Goal: Task Accomplishment & Management: Manage account settings

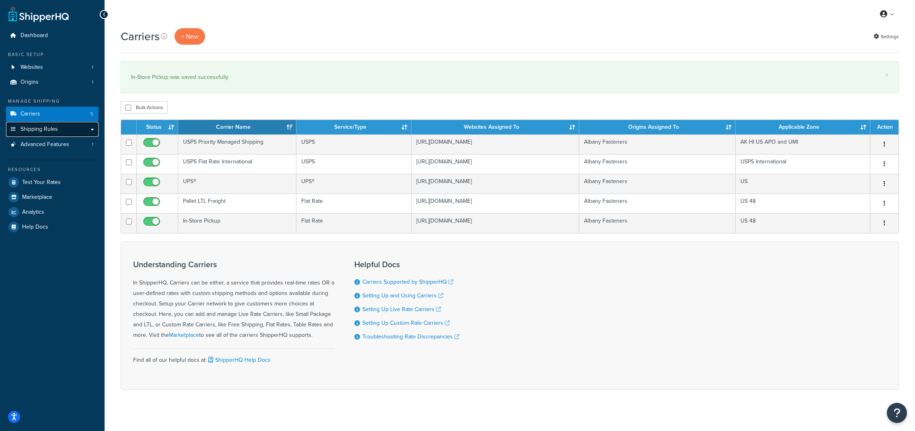
click at [47, 131] on span "Shipping Rules" at bounding box center [39, 129] width 37 height 7
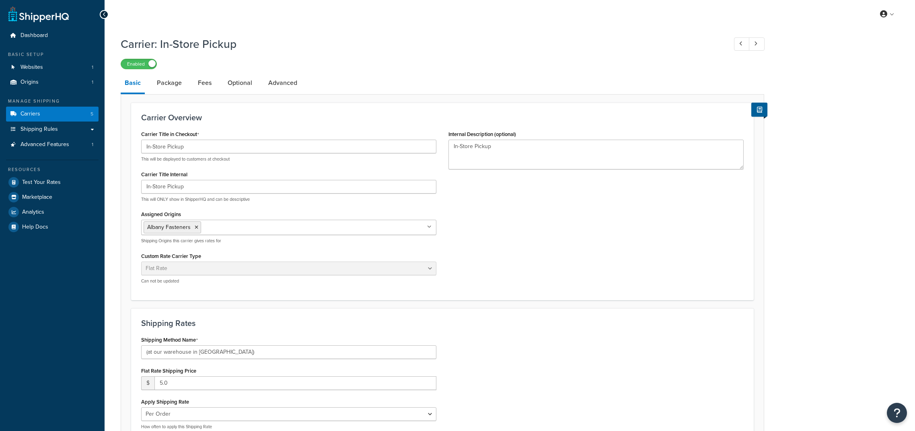
select select "flat"
click at [48, 185] on span "Test Your Rates" at bounding box center [41, 182] width 39 height 7
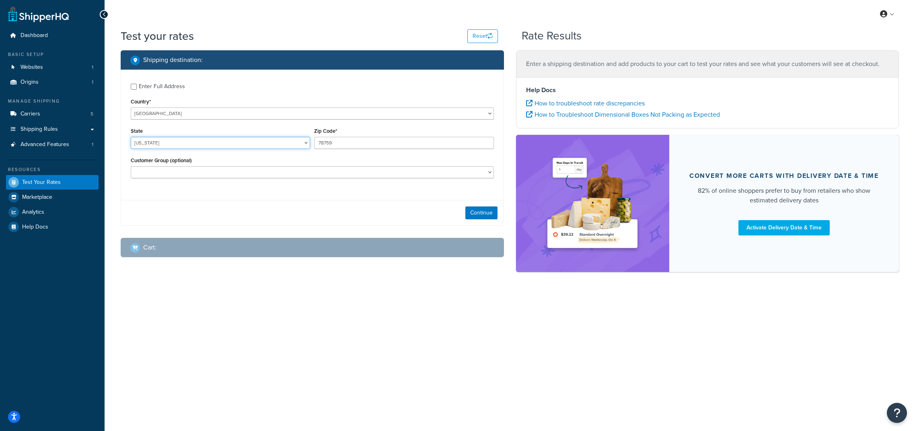
click at [173, 147] on select "Alabama Alaska American Samoa Arizona Arkansas Armed Forces Americas Armed Forc…" at bounding box center [220, 143] width 179 height 12
select select "MN"
click at [131, 137] on select "Alabama Alaska American Samoa Arizona Arkansas Armed Forces Americas Armed Forc…" at bounding box center [220, 143] width 179 height 12
click at [326, 144] on input "78759" at bounding box center [403, 143] width 179 height 12
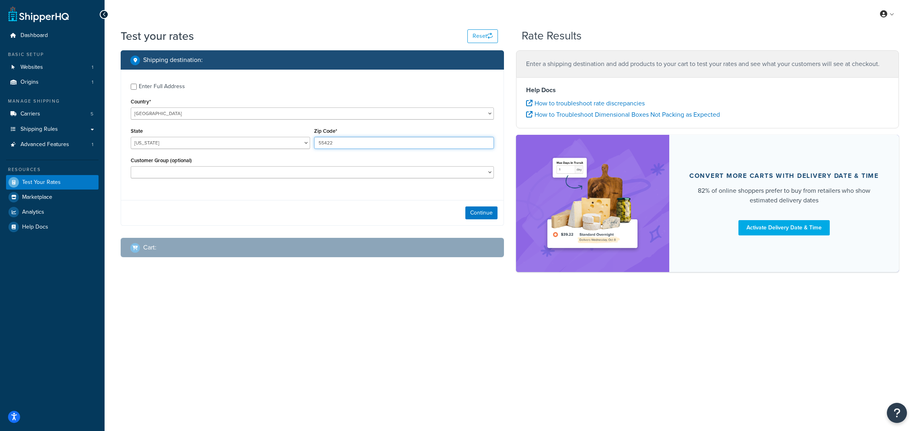
type input "55422"
drag, startPoint x: 327, startPoint y: 213, endPoint x: 416, endPoint y: 215, distance: 89.3
click at [327, 213] on div "Continue" at bounding box center [312, 212] width 383 height 25
click at [479, 213] on button "Continue" at bounding box center [481, 212] width 32 height 13
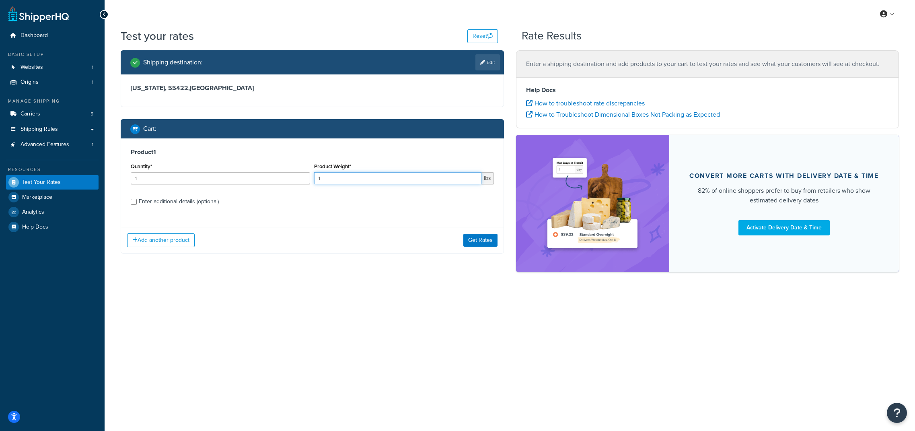
drag, startPoint x: 332, startPoint y: 182, endPoint x: 282, endPoint y: 176, distance: 50.2
click at [282, 176] on div "Quantity* 1 Product Weight* 1 lbs" at bounding box center [312, 175] width 367 height 29
type input "5"
click at [481, 238] on button "Get Rates" at bounding box center [480, 240] width 34 height 13
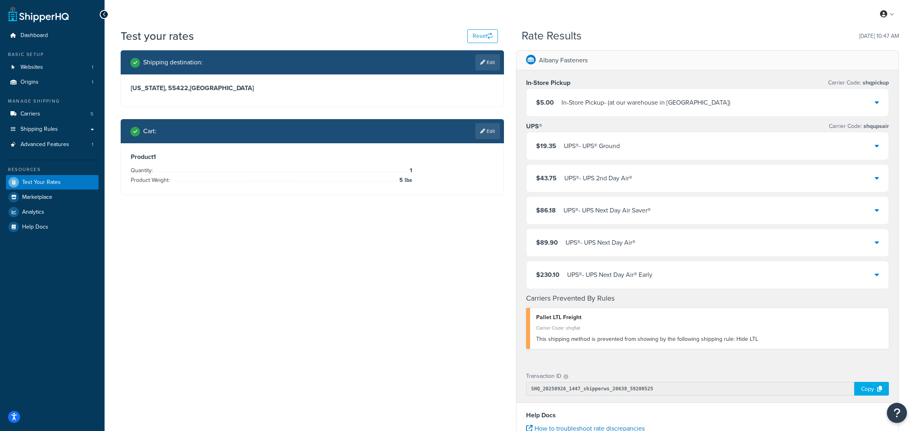
click at [879, 146] on div "$19.35 UPS® - UPS® Ground" at bounding box center [708, 145] width 362 height 27
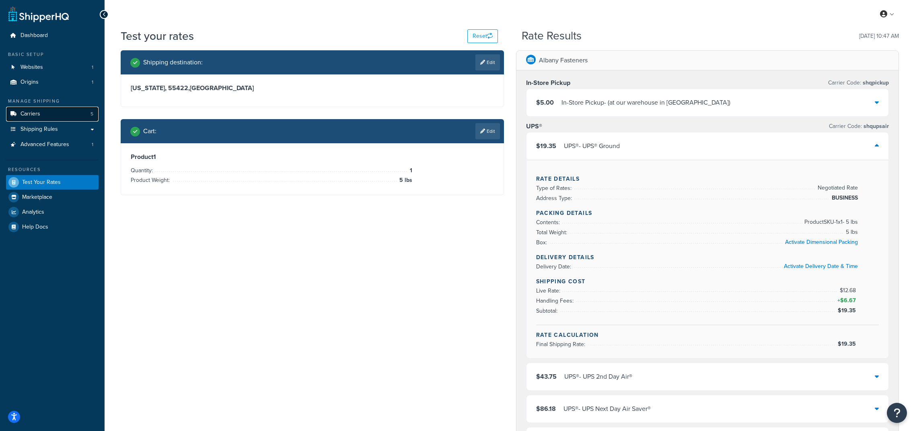
click at [35, 113] on span "Carriers" at bounding box center [31, 114] width 20 height 7
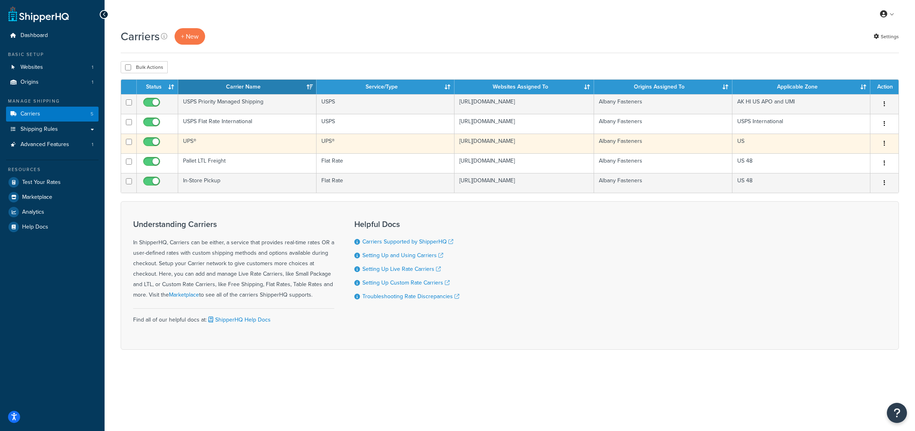
click at [884, 144] on icon "button" at bounding box center [885, 143] width 2 height 6
click at [843, 157] on link "Edit" at bounding box center [852, 160] width 64 height 16
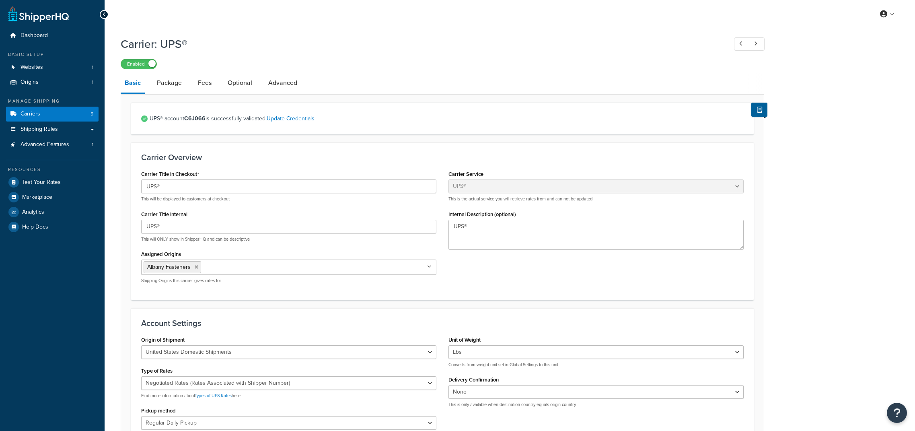
select select "ups"
click at [206, 84] on link "Fees" at bounding box center [205, 82] width 22 height 19
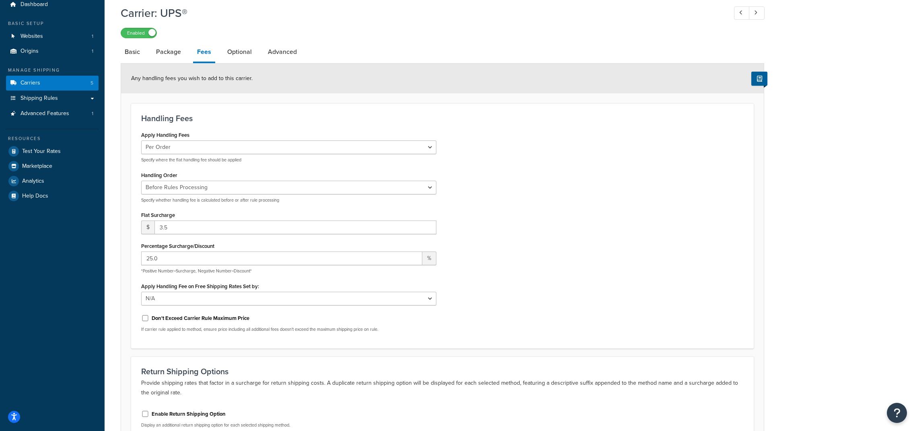
scroll to position [44, 0]
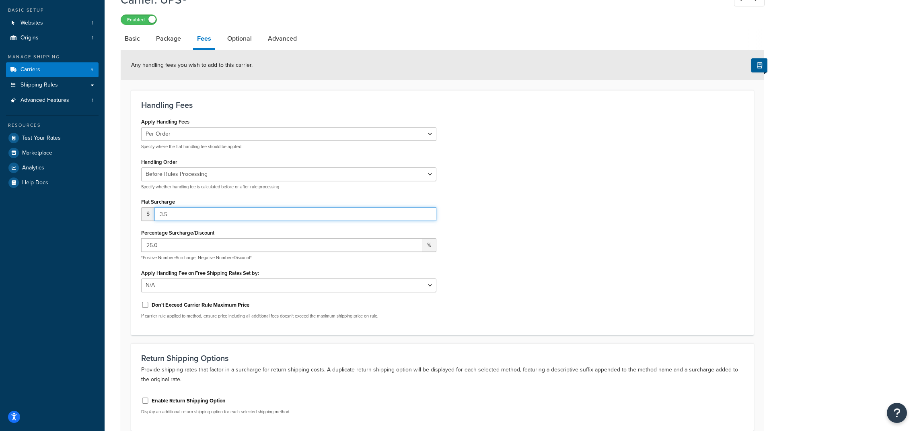
drag, startPoint x: 197, startPoint y: 218, endPoint x: 154, endPoint y: 215, distance: 43.1
click at [154, 215] on div "$ 3.5" at bounding box center [288, 214] width 295 height 14
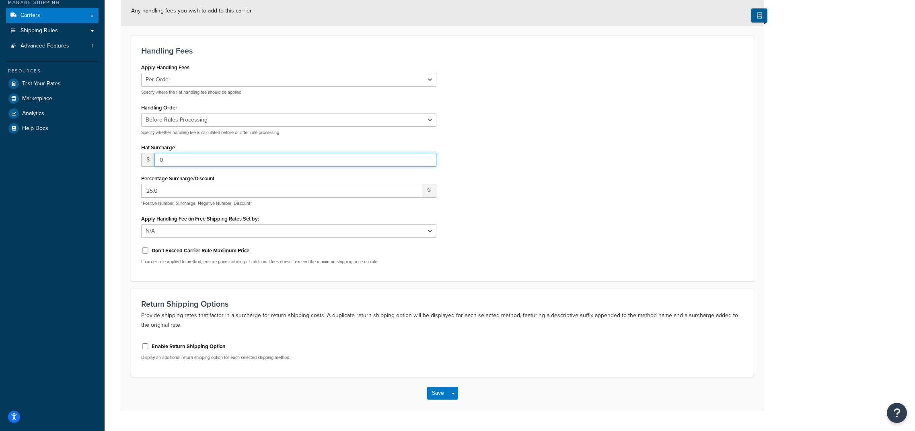
scroll to position [119, 0]
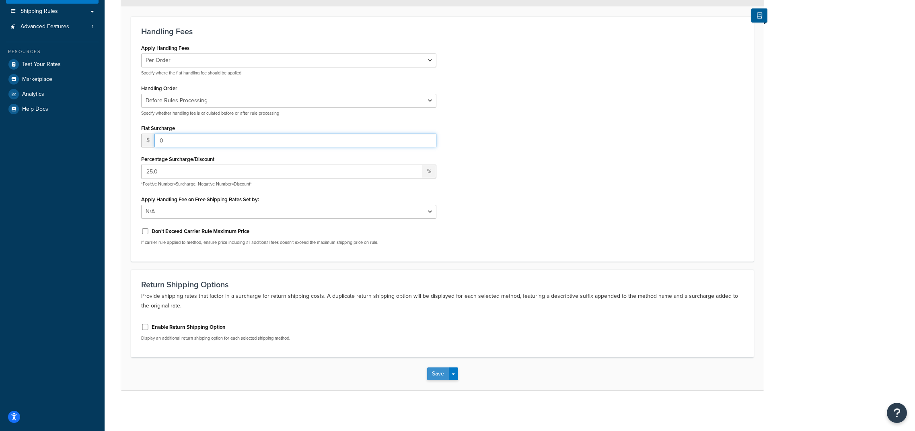
type input "0"
click at [432, 374] on button "Save" at bounding box center [438, 373] width 22 height 13
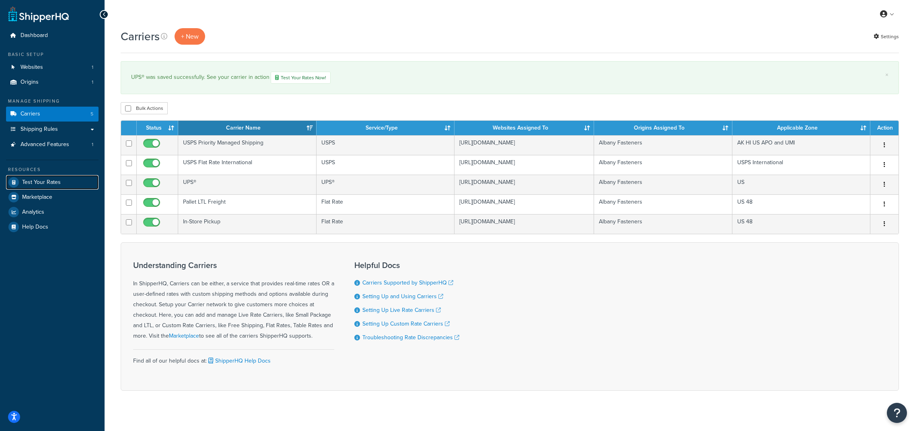
click at [39, 183] on span "Test Your Rates" at bounding box center [41, 182] width 39 height 7
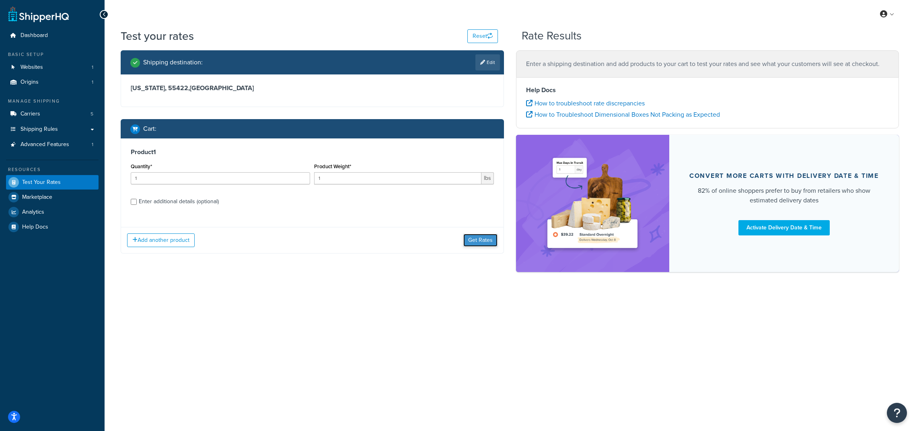
click at [483, 237] on button "Get Rates" at bounding box center [480, 240] width 34 height 13
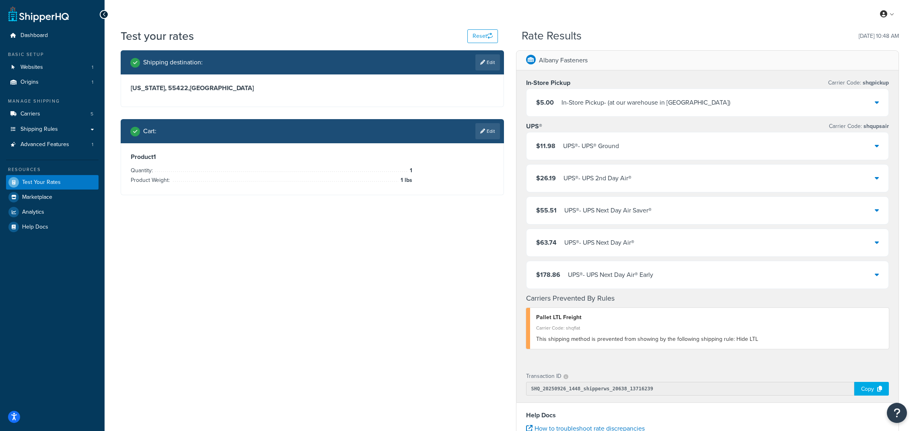
click at [771, 155] on div "$11.98 UPS® - UPS® Ground" at bounding box center [708, 145] width 362 height 27
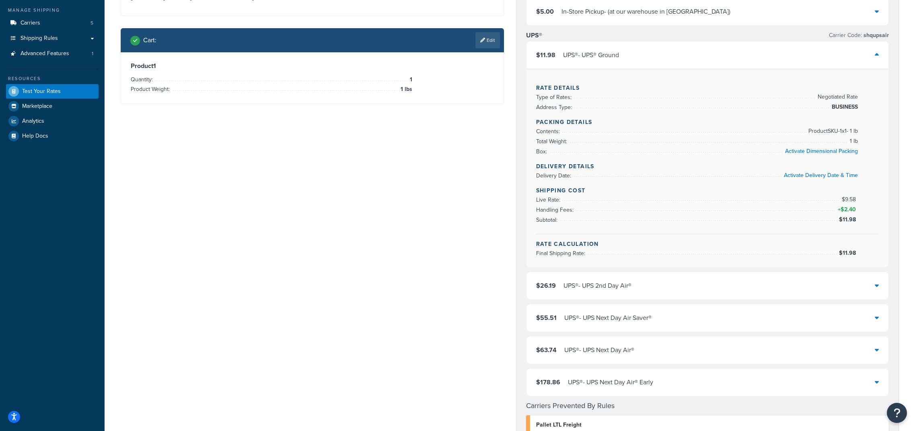
scroll to position [93, 0]
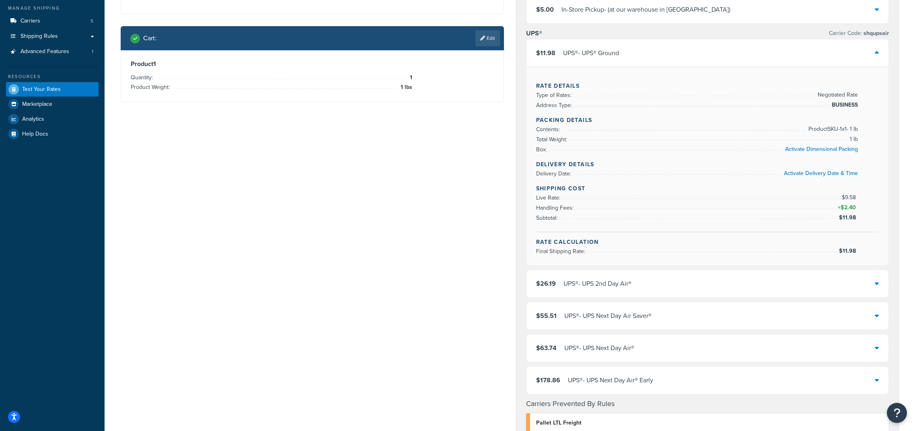
click at [761, 292] on div "$26.19 UPS® - UPS 2nd Day Air®" at bounding box center [708, 283] width 362 height 27
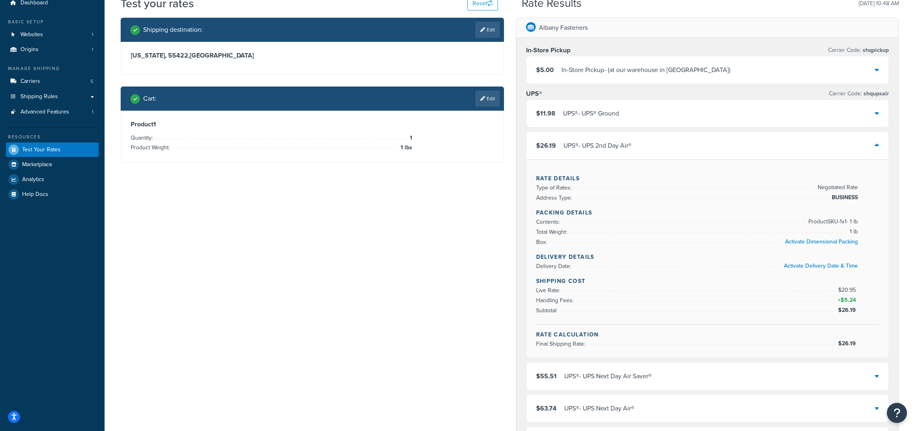
scroll to position [10, 0]
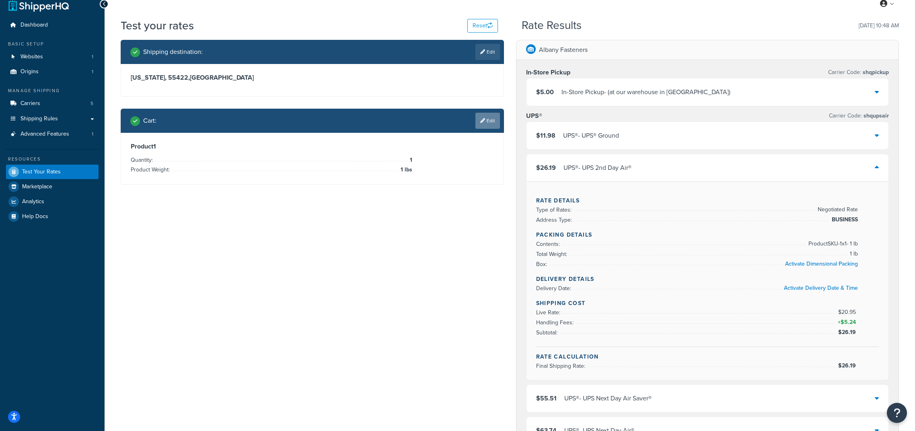
click at [489, 122] on link "Edit" at bounding box center [487, 121] width 25 height 16
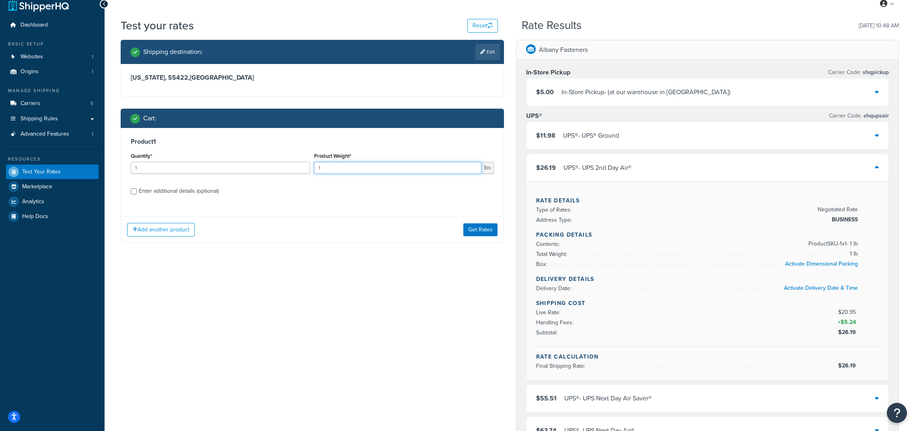
drag, startPoint x: 333, startPoint y: 171, endPoint x: 300, endPoint y: 170, distance: 33.0
click at [300, 170] on div "Quantity* 1 Product Weight* 1 lbs" at bounding box center [312, 164] width 367 height 29
type input "5"
click at [483, 231] on button "Get Rates" at bounding box center [480, 229] width 34 height 13
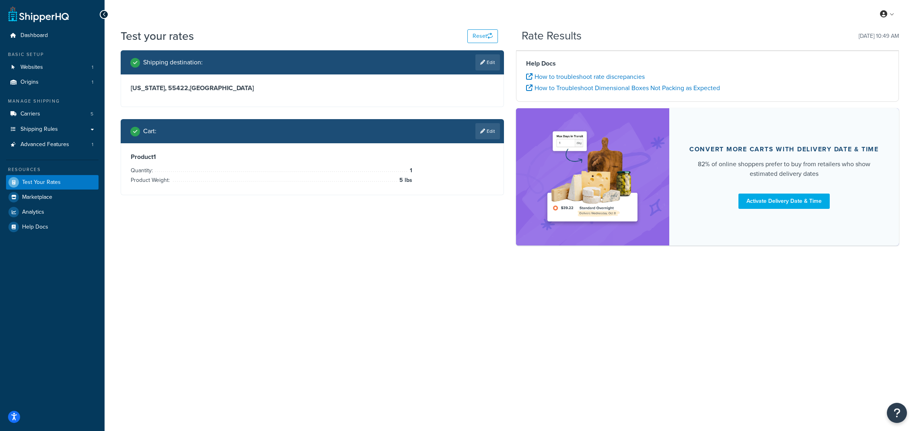
scroll to position [0, 0]
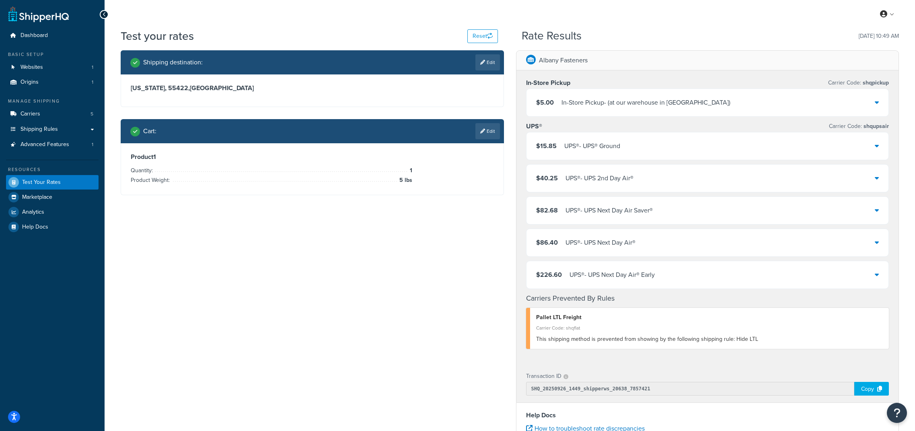
click at [632, 190] on div "$40.25 UPS® - UPS 2nd Day Air®" at bounding box center [708, 178] width 362 height 27
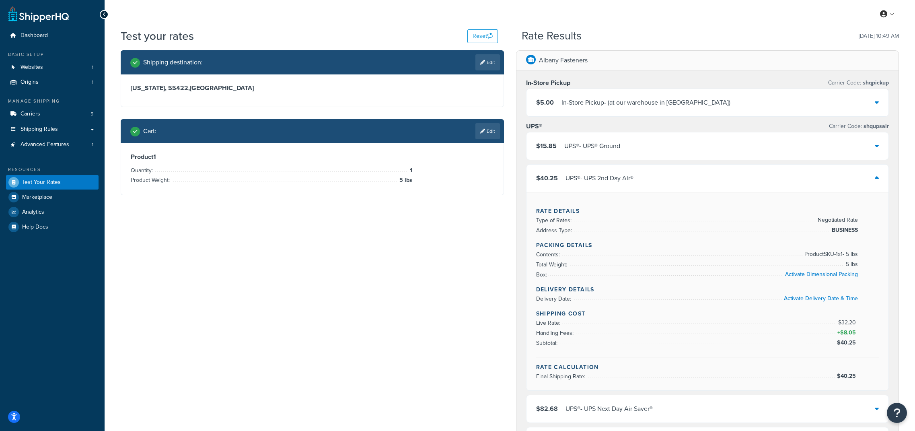
click at [632, 190] on div "$40.25 UPS® - UPS 2nd Day Air®" at bounding box center [708, 178] width 362 height 27
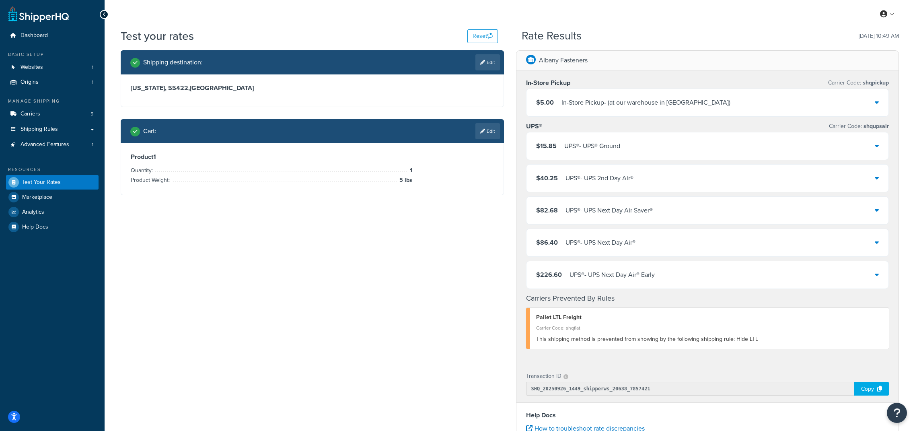
click at [649, 214] on div "UPS® - UPS Next Day Air Saver®" at bounding box center [609, 210] width 87 height 11
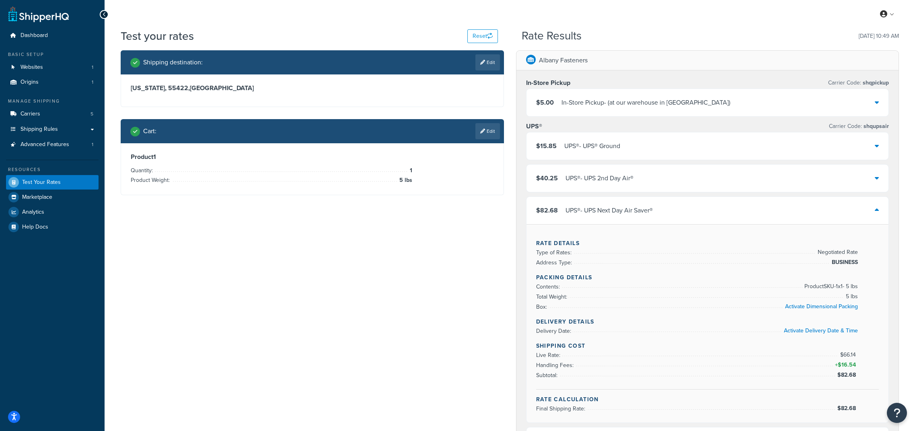
click at [649, 214] on div "UPS® - UPS Next Day Air Saver®" at bounding box center [609, 210] width 87 height 11
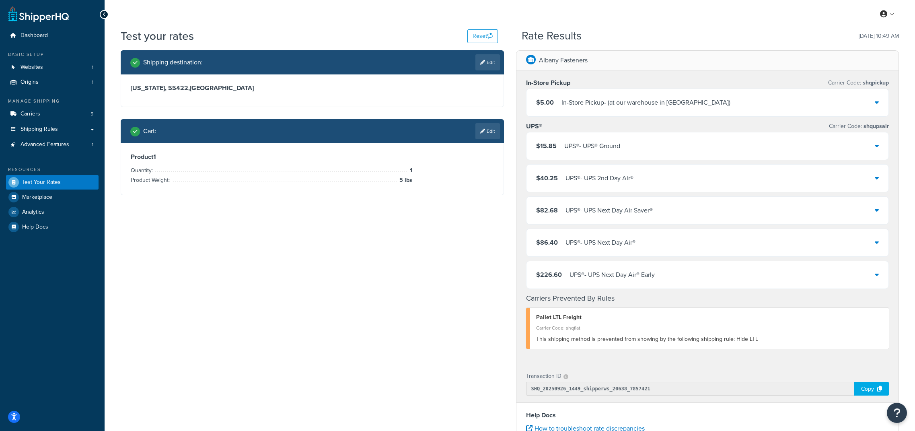
click at [607, 245] on div "UPS® - UPS Next Day Air®" at bounding box center [601, 242] width 70 height 11
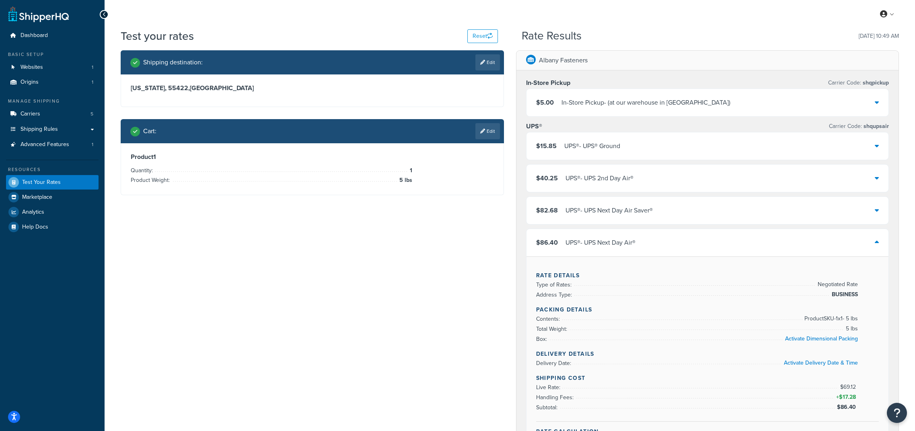
click at [607, 245] on div "UPS® - UPS Next Day Air®" at bounding box center [601, 242] width 70 height 11
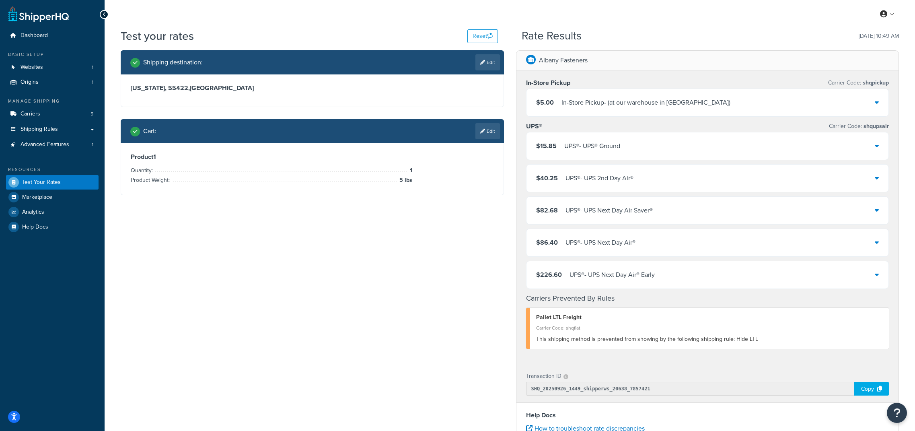
click at [611, 275] on div "UPS® - UPS Next Day Air® Early" at bounding box center [612, 274] width 85 height 11
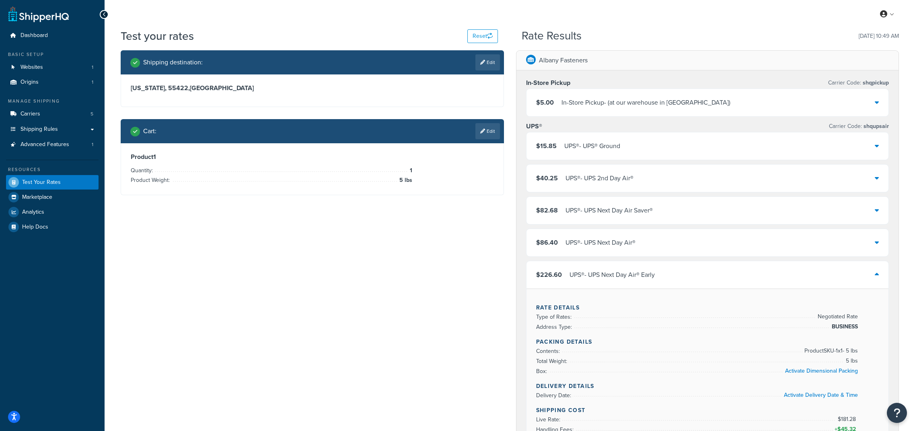
click at [611, 275] on div "UPS® - UPS Next Day Air® Early" at bounding box center [612, 274] width 85 height 11
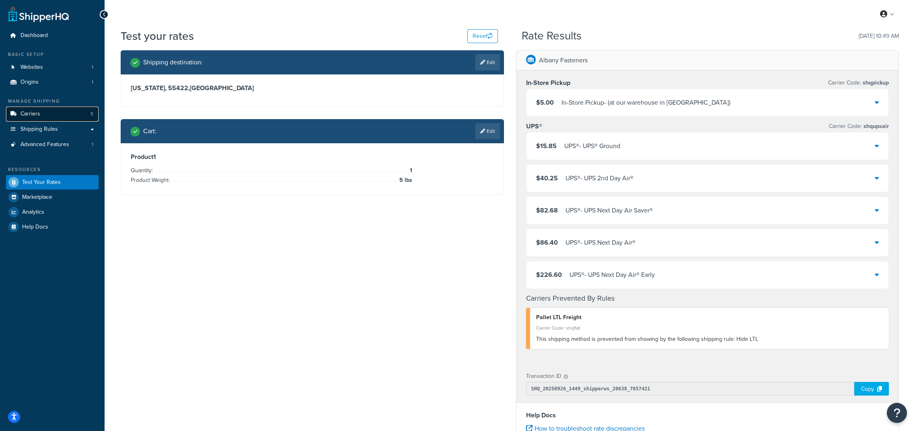
click at [79, 117] on link "Carriers 5" at bounding box center [52, 114] width 93 height 15
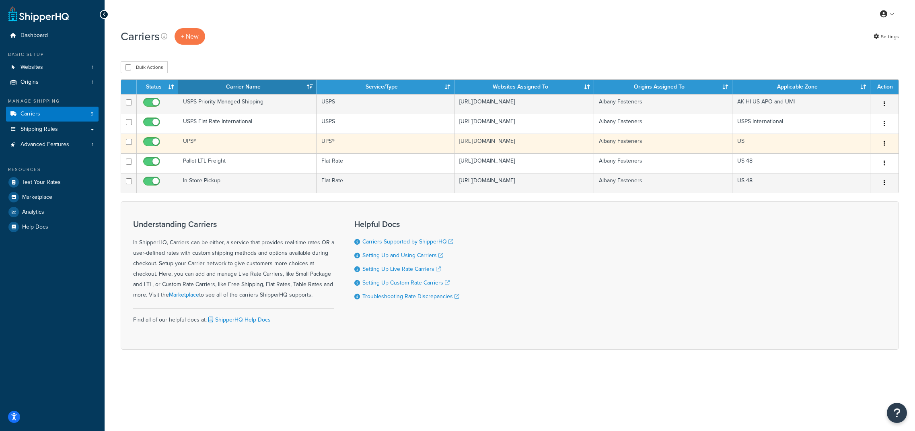
click at [886, 144] on button "button" at bounding box center [884, 143] width 11 height 13
click at [858, 159] on link "Edit" at bounding box center [852, 160] width 64 height 16
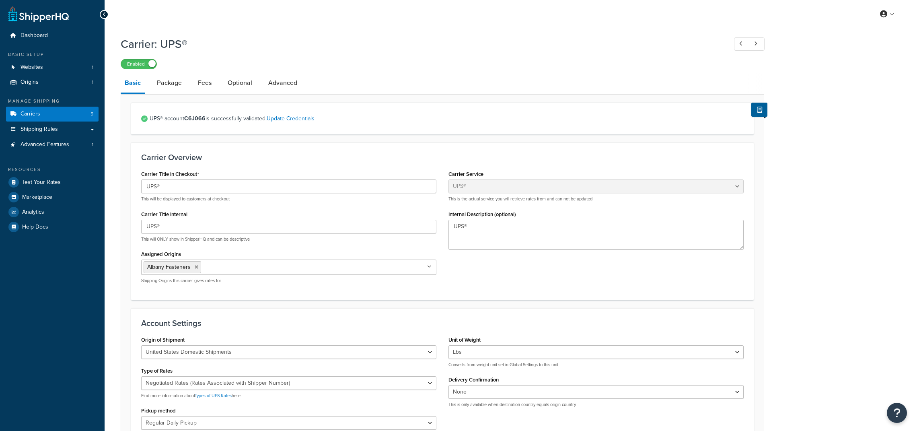
select select "ups"
click at [205, 88] on link "Fees" at bounding box center [205, 82] width 22 height 19
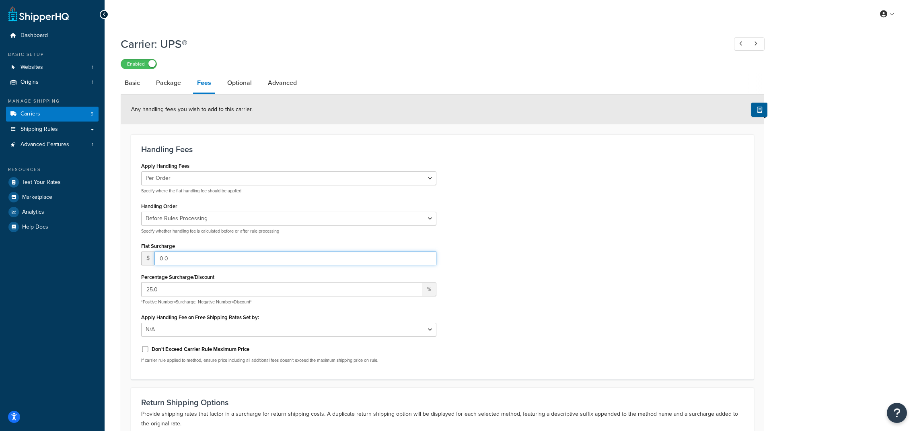
drag, startPoint x: 177, startPoint y: 261, endPoint x: 161, endPoint y: 260, distance: 15.7
click at [161, 260] on input "0.0" at bounding box center [295, 258] width 282 height 14
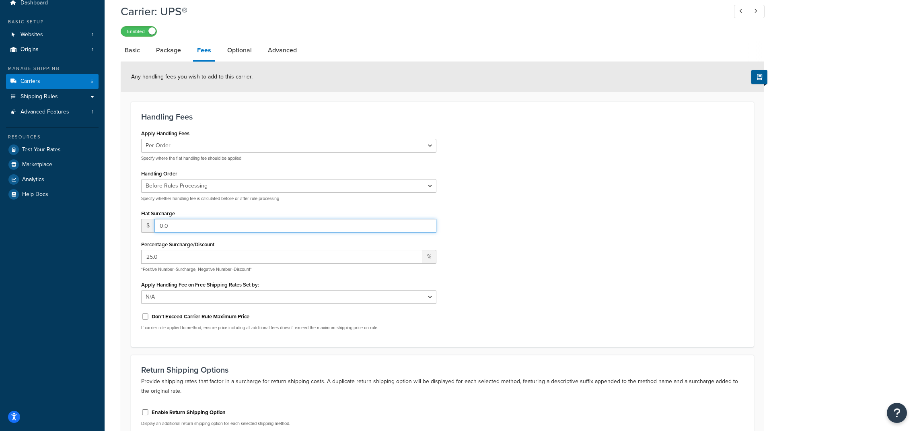
scroll to position [35, 0]
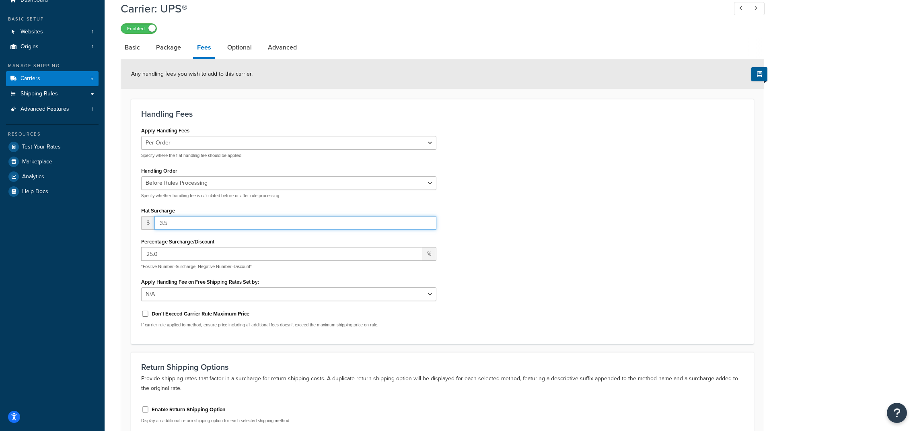
type input "3.5"
click at [637, 240] on div "Apply Handling Fees Per Order Per Item Per Package Specify where the flat handl…" at bounding box center [442, 229] width 615 height 209
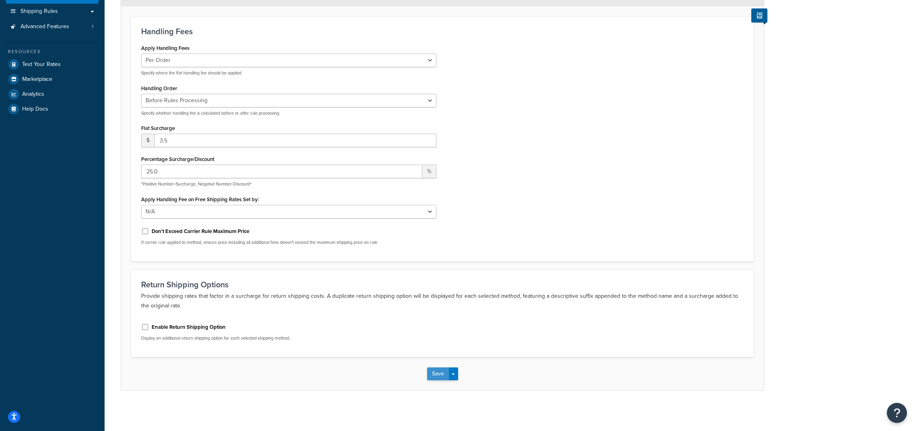
click at [434, 376] on button "Save" at bounding box center [438, 373] width 22 height 13
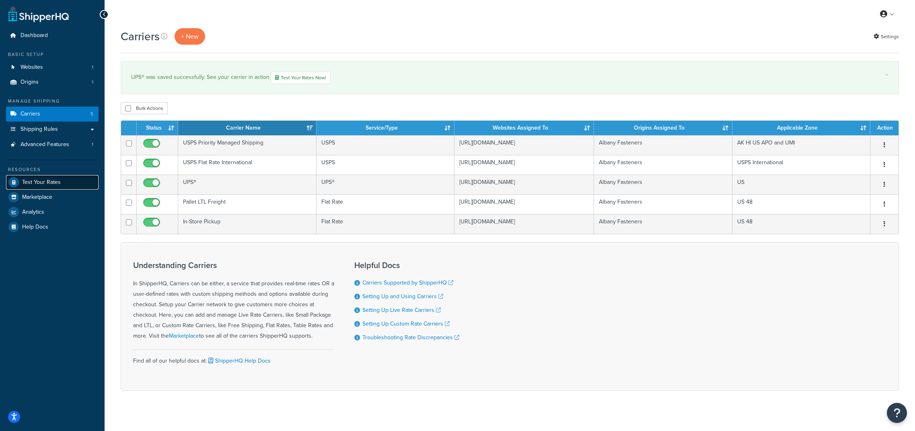
click at [70, 178] on link "Test Your Rates" at bounding box center [52, 182] width 93 height 14
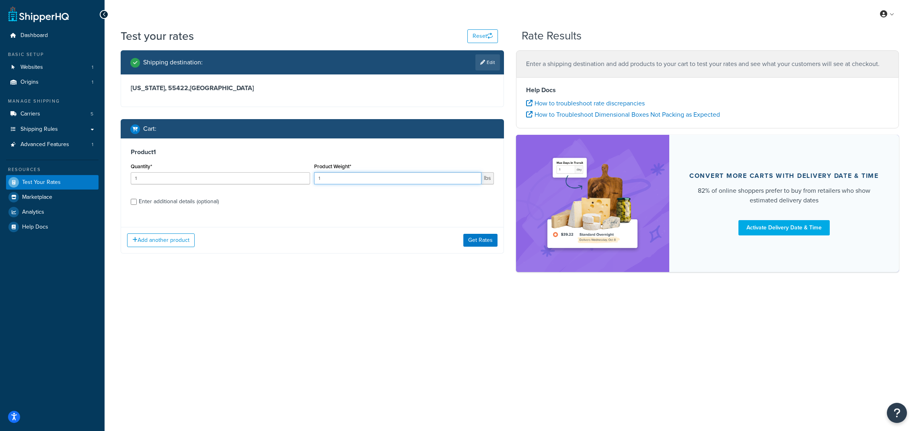
drag, startPoint x: 368, startPoint y: 180, endPoint x: 268, endPoint y: 176, distance: 100.2
click at [268, 176] on div "Quantity* 1 Product Weight* 1 lbs" at bounding box center [312, 175] width 367 height 29
type input "5"
click at [489, 241] on button "Get Rates" at bounding box center [480, 240] width 34 height 13
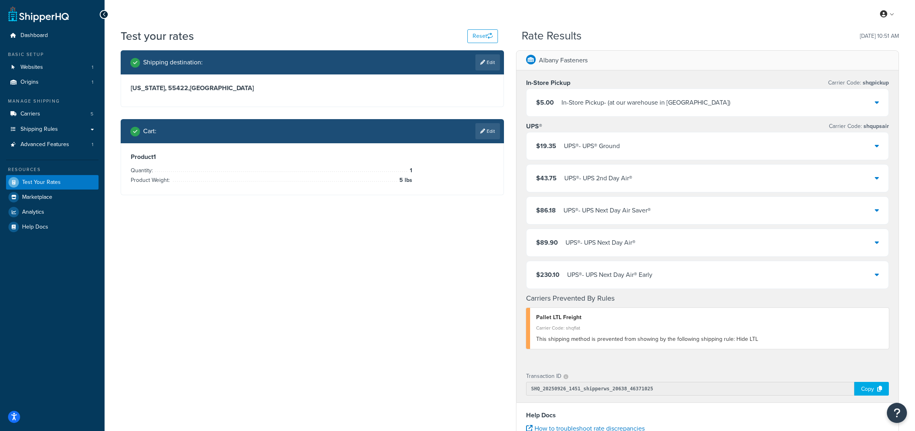
click at [639, 142] on div "$19.35 UPS® - UPS® Ground" at bounding box center [708, 145] width 362 height 27
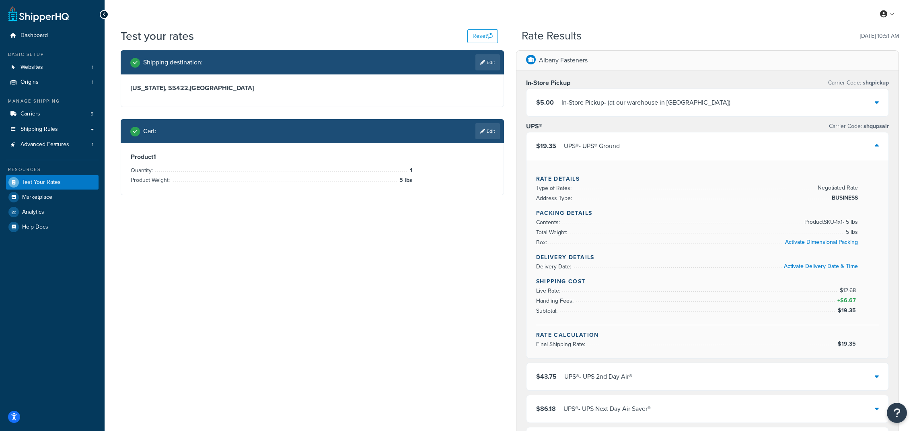
click at [639, 142] on div "$19.35 UPS® - UPS® Ground" at bounding box center [708, 145] width 362 height 27
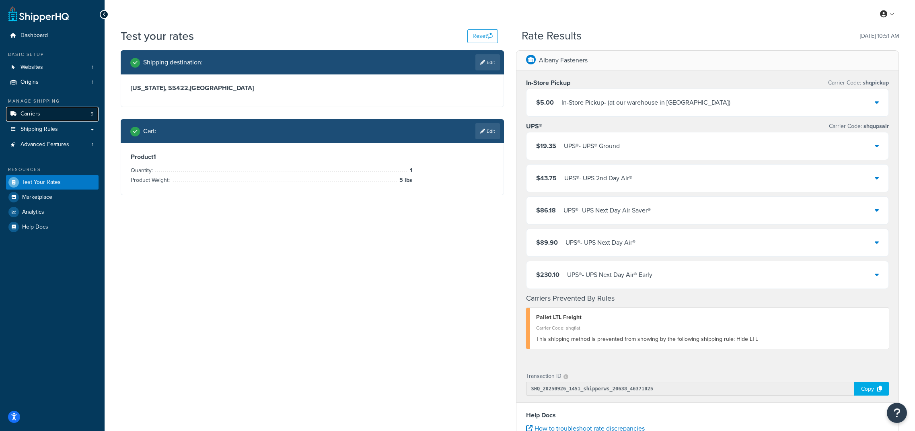
click at [46, 117] on link "Carriers 5" at bounding box center [52, 114] width 93 height 15
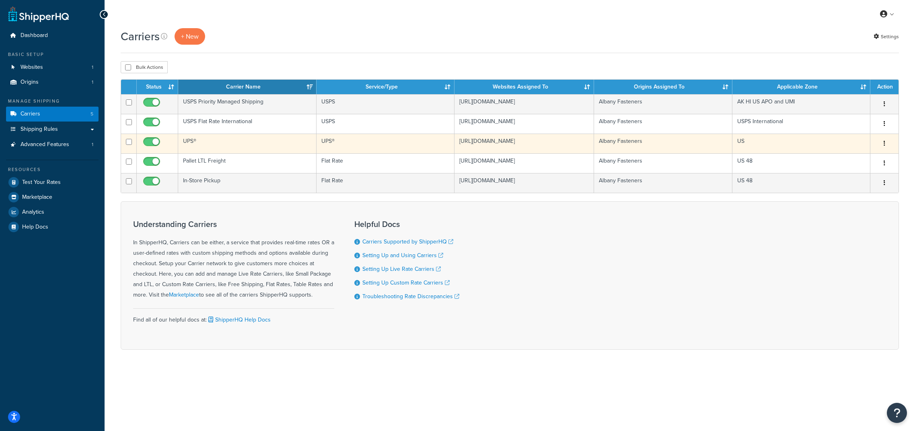
click at [885, 146] on button "button" at bounding box center [884, 143] width 11 height 13
click at [833, 161] on link "Edit" at bounding box center [852, 160] width 64 height 16
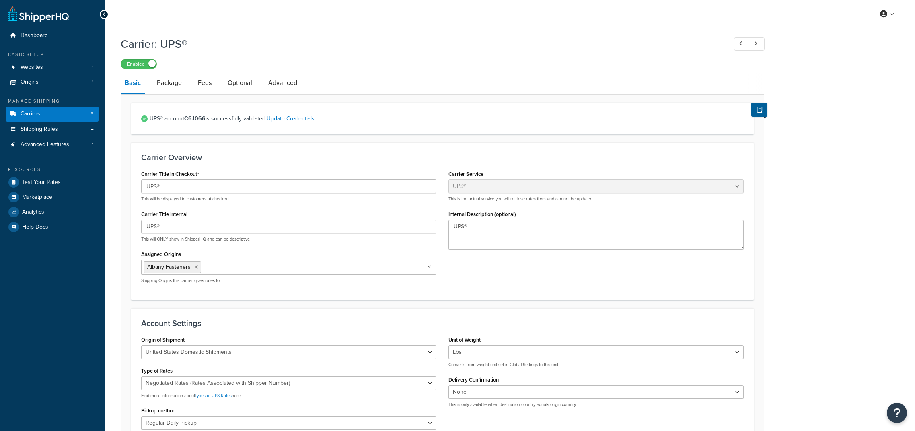
select select "ups"
click at [168, 88] on link "Package" at bounding box center [169, 82] width 33 height 19
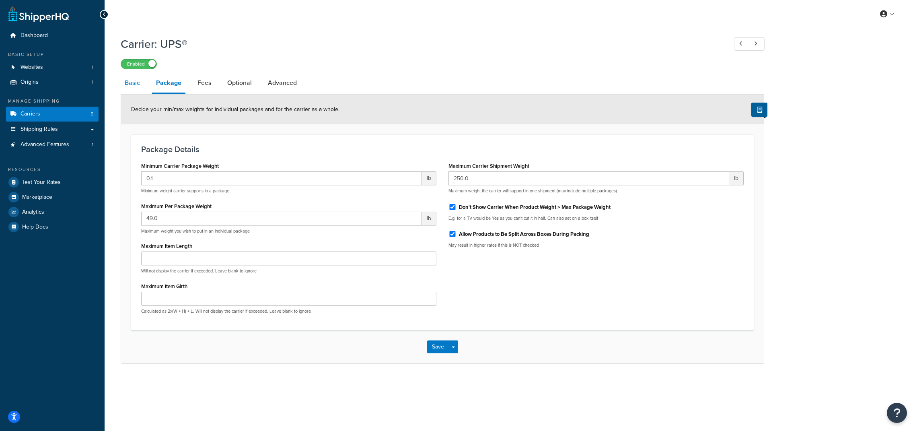
click at [142, 86] on link "Basic" at bounding box center [132, 82] width 23 height 19
select select "ups"
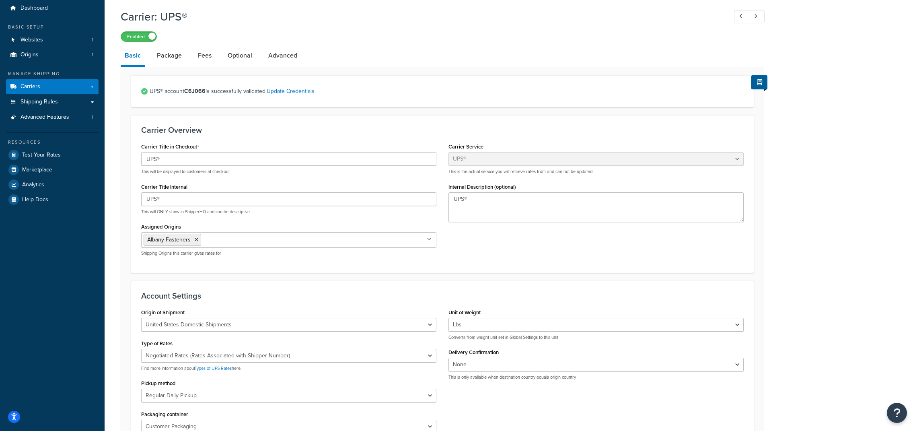
scroll to position [24, 0]
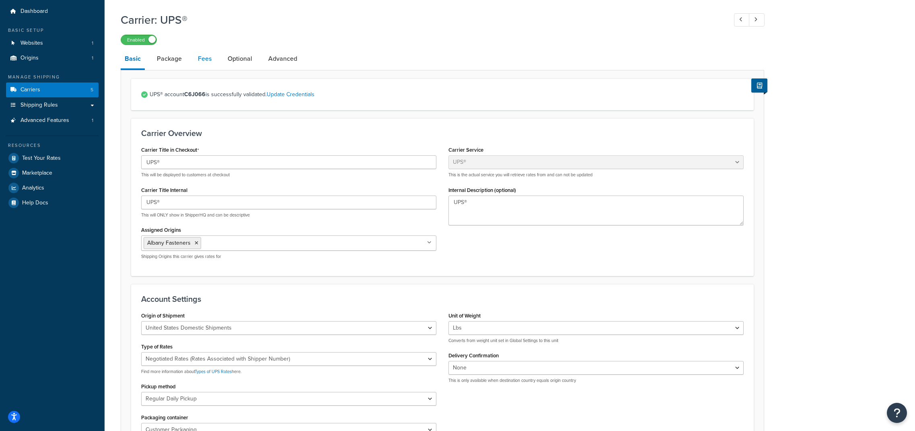
click at [203, 63] on link "Fees" at bounding box center [205, 58] width 22 height 19
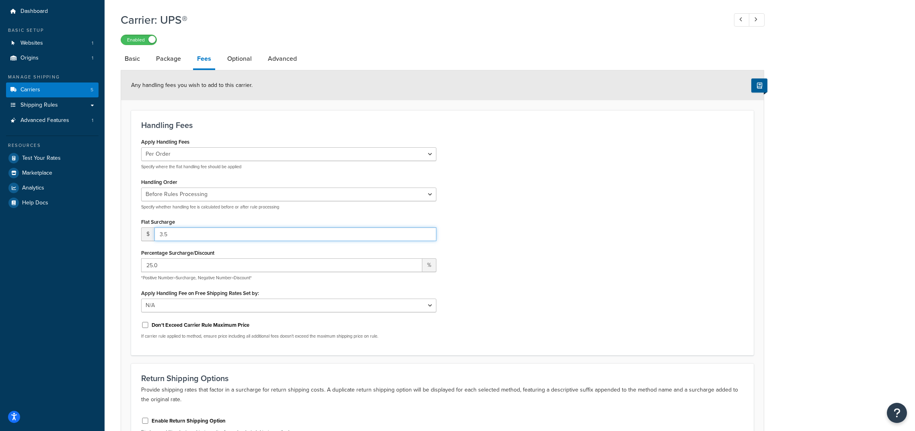
drag, startPoint x: 172, startPoint y: 236, endPoint x: 150, endPoint y: 236, distance: 22.1
click at [150, 236] on div "$ 3.5" at bounding box center [288, 234] width 295 height 14
drag, startPoint x: 148, startPoint y: 268, endPoint x: 153, endPoint y: 267, distance: 4.9
click at [153, 267] on input "25.0" at bounding box center [281, 265] width 281 height 14
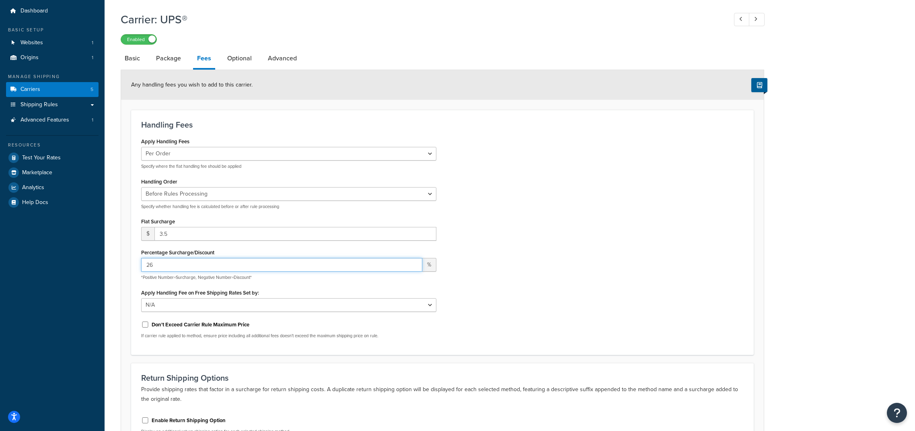
type input "26"
drag, startPoint x: 171, startPoint y: 235, endPoint x: 146, endPoint y: 237, distance: 25.0
click at [146, 237] on div "$ 3.5" at bounding box center [288, 234] width 295 height 14
click at [186, 266] on input "26" at bounding box center [281, 265] width 281 height 14
click at [539, 264] on div "Apply Handling Fees Per Order Per Item Per Package Specify where the flat handl…" at bounding box center [442, 240] width 615 height 209
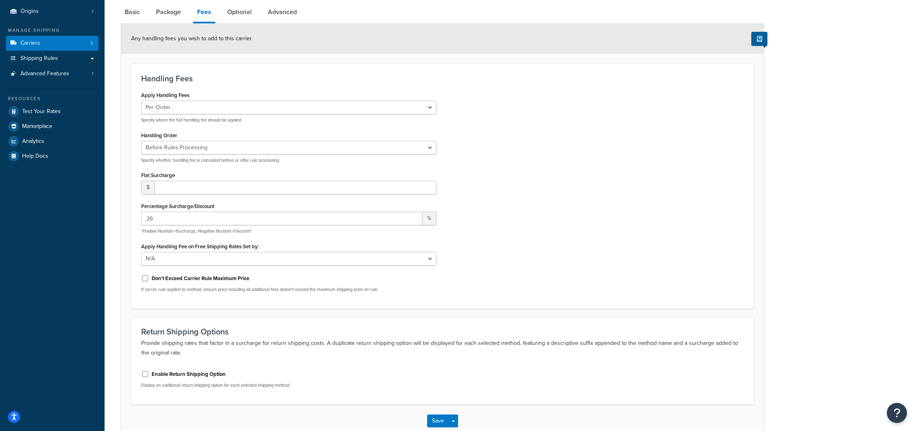
scroll to position [81, 0]
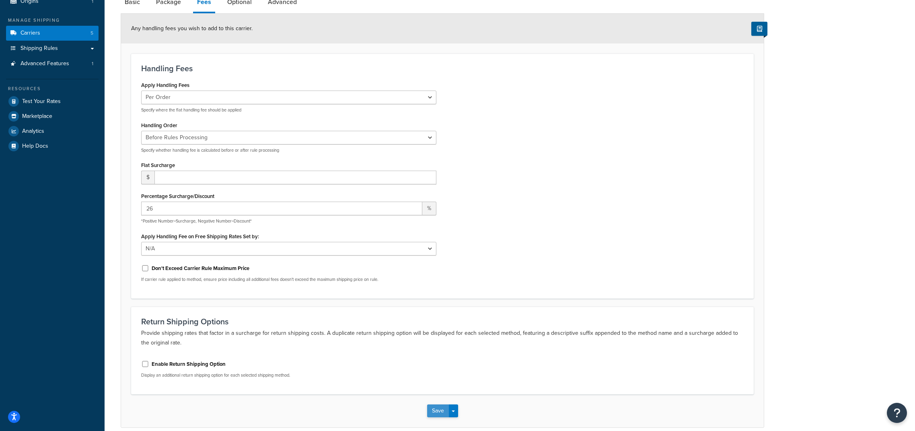
click at [438, 414] on button "Save" at bounding box center [438, 410] width 22 height 13
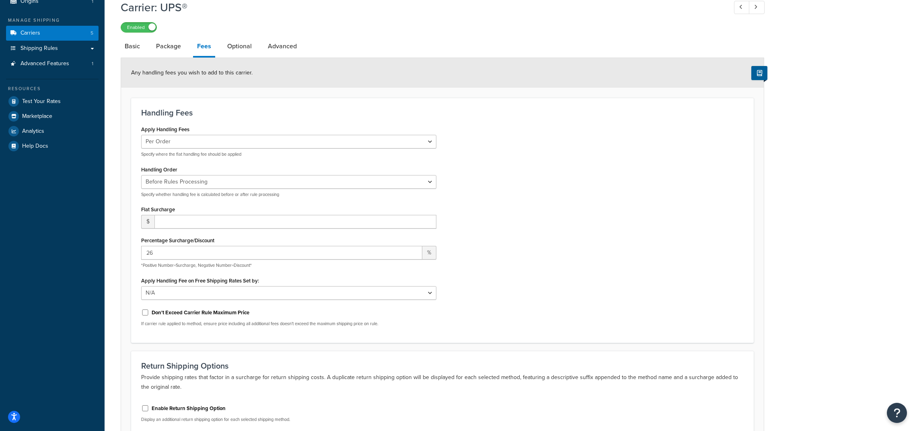
scroll to position [0, 0]
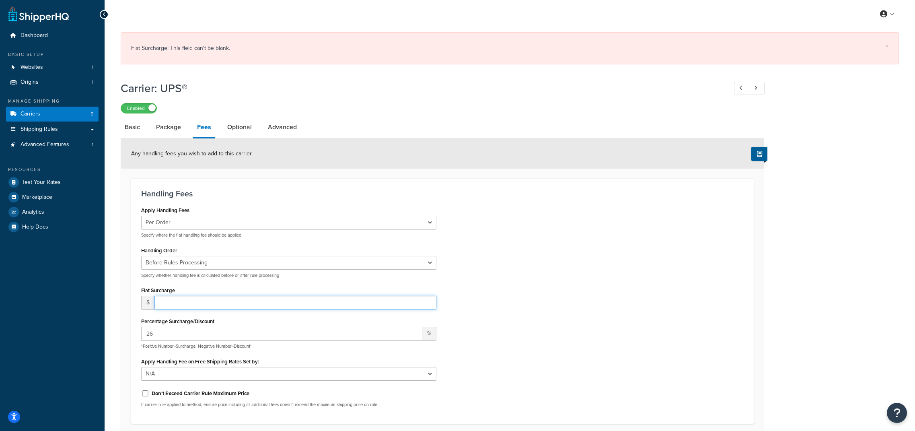
click at [181, 304] on input "number" at bounding box center [295, 303] width 282 height 14
click at [586, 292] on div "Apply Handling Fees Per Order Per Item Per Package Specify where the flat handl…" at bounding box center [442, 308] width 615 height 209
click at [249, 298] on input "0" at bounding box center [295, 303] width 282 height 14
click at [232, 305] on input "0" at bounding box center [295, 303] width 282 height 14
type input "0.00"
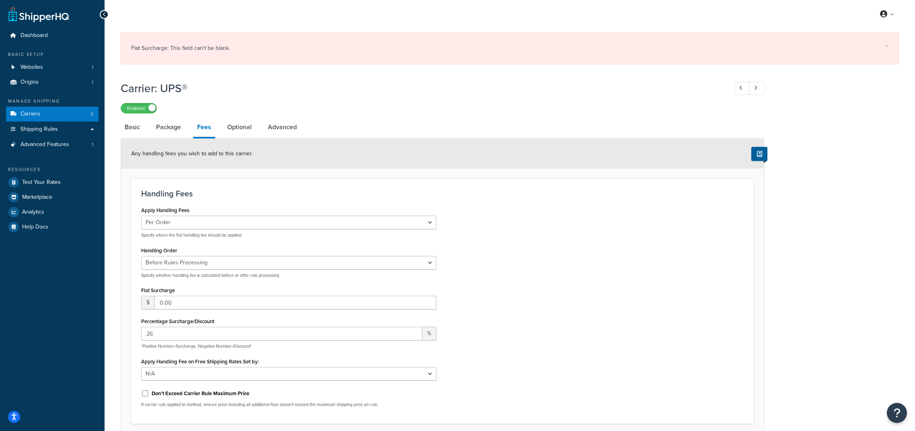
click at [707, 294] on div "Apply Handling Fees Per Order Per Item Per Package Specify where the flat handl…" at bounding box center [442, 308] width 615 height 209
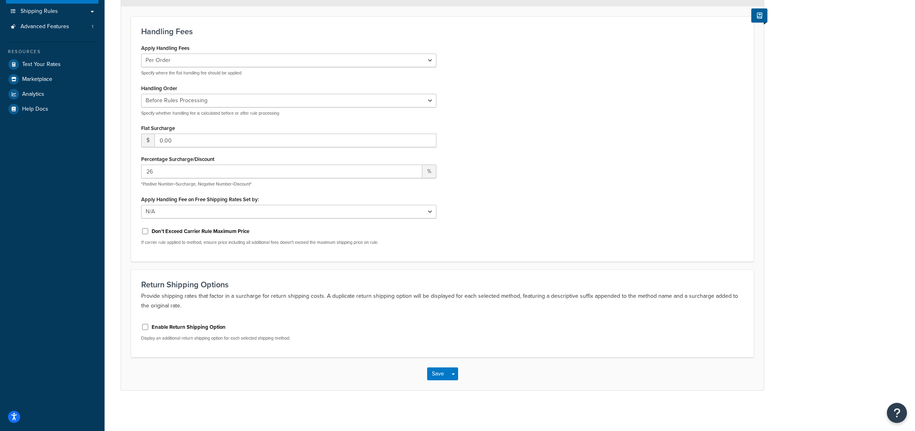
scroll to position [119, 0]
click at [439, 374] on button "Save" at bounding box center [438, 373] width 22 height 13
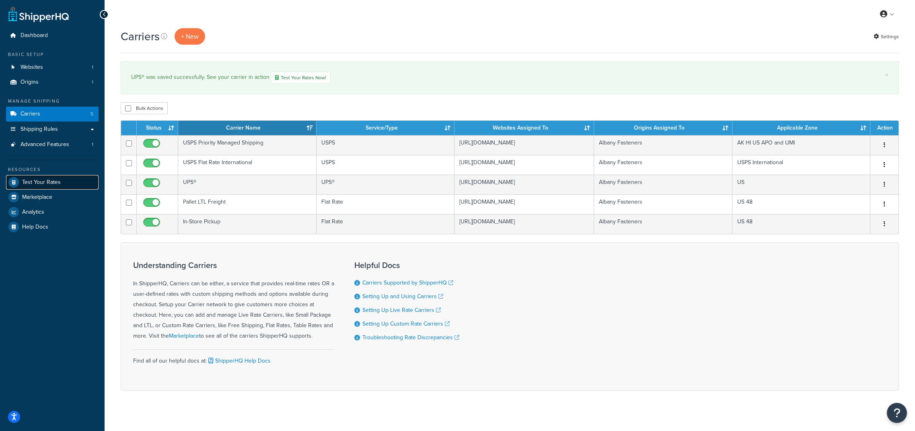
click at [44, 179] on span "Test Your Rates" at bounding box center [41, 182] width 39 height 7
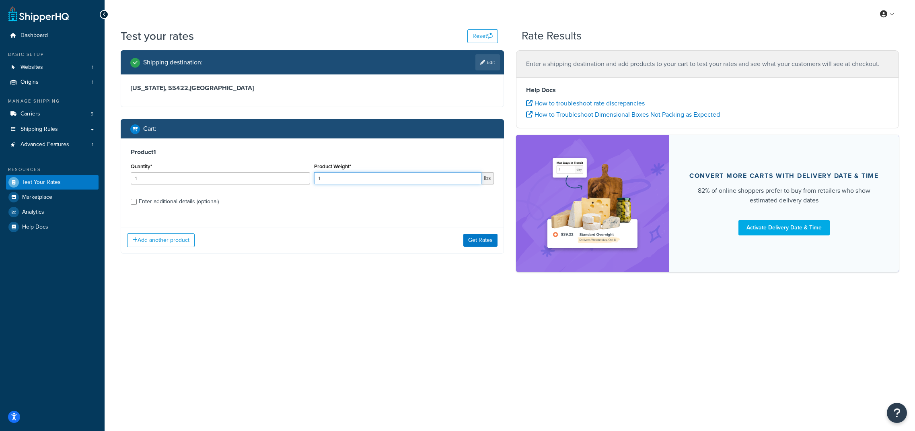
drag, startPoint x: 328, startPoint y: 177, endPoint x: 298, endPoint y: 177, distance: 29.8
click at [298, 177] on div "Quantity* 1 Product Weight* 1 lbs" at bounding box center [312, 175] width 367 height 29
type input "5"
click at [488, 243] on button "Get Rates" at bounding box center [480, 240] width 34 height 13
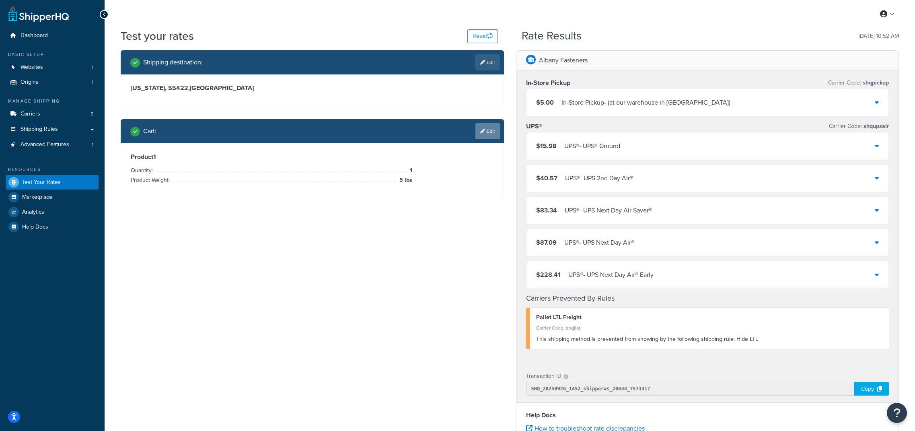
click at [492, 134] on link "Edit" at bounding box center [487, 131] width 25 height 16
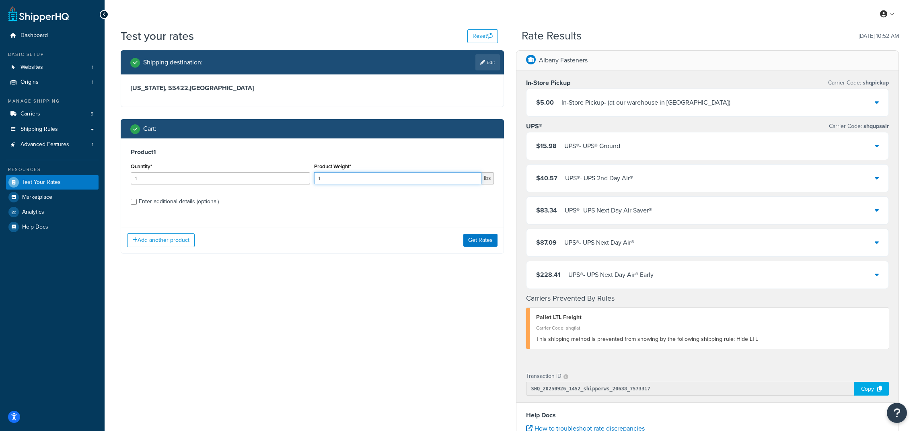
drag, startPoint x: 375, startPoint y: 178, endPoint x: 273, endPoint y: 180, distance: 102.2
click at [273, 180] on div "Quantity* 1 Product Weight* 1 lbs" at bounding box center [312, 175] width 367 height 29
type input "250"
click at [489, 247] on button "Get Rates" at bounding box center [480, 240] width 34 height 13
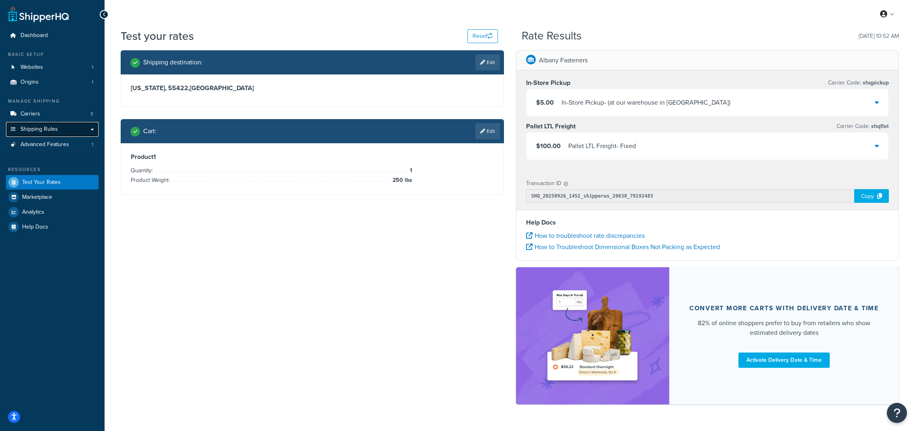
click at [33, 126] on span "Shipping Rules" at bounding box center [39, 129] width 37 height 7
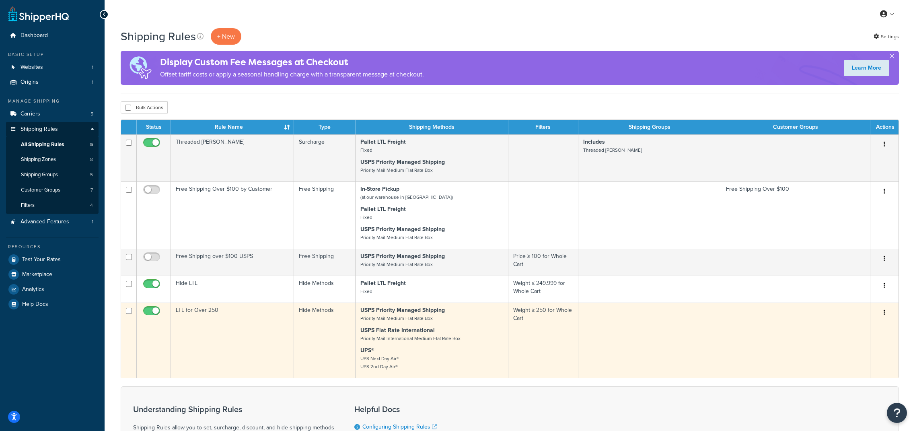
click at [885, 314] on icon "button" at bounding box center [885, 312] width 2 height 6
click at [852, 324] on link "Edit" at bounding box center [858, 327] width 64 height 16
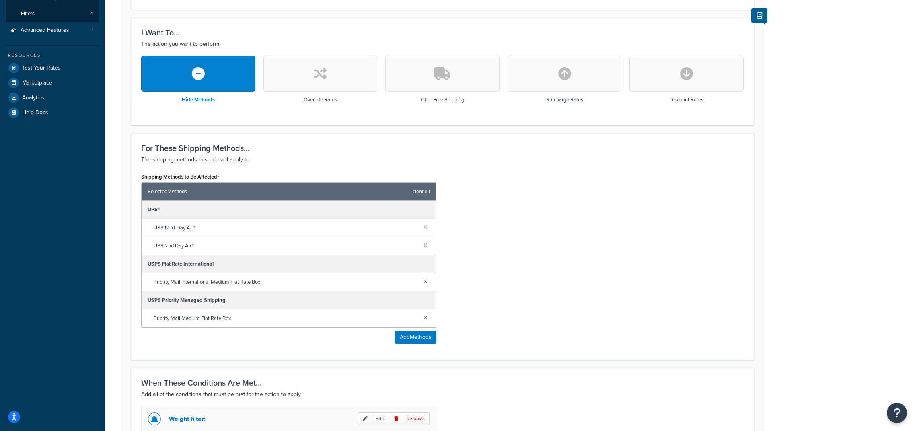
scroll to position [246, 0]
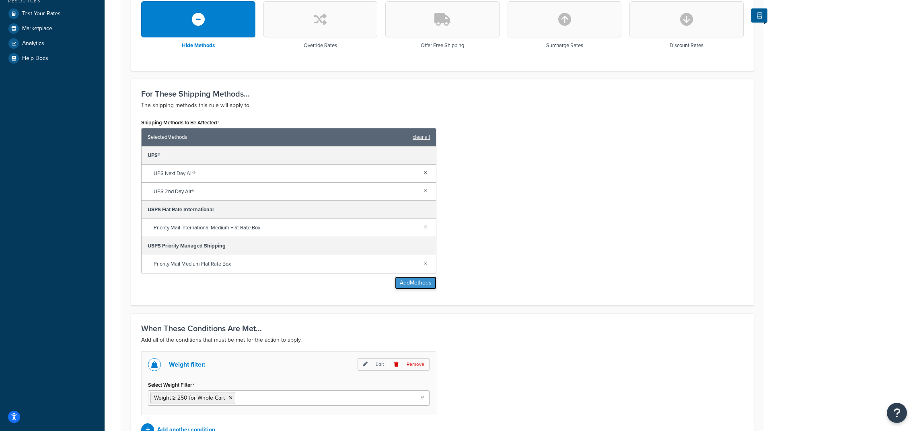
click at [414, 287] on button "Add Methods" at bounding box center [415, 282] width 41 height 13
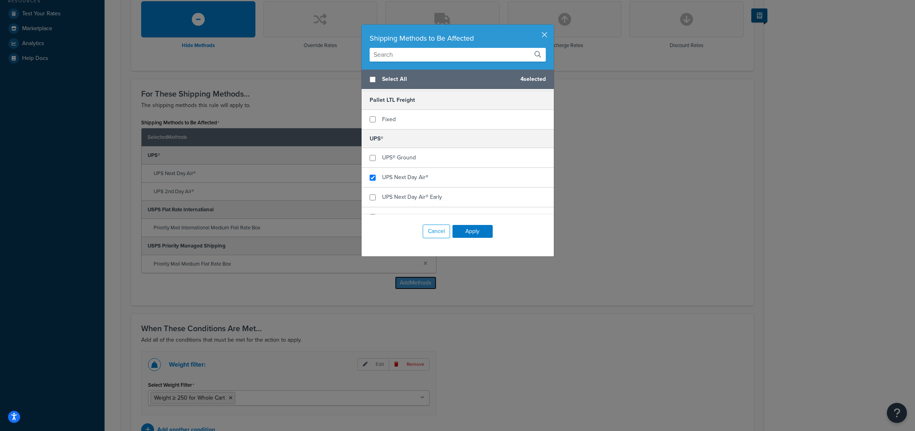
scroll to position [49, 0]
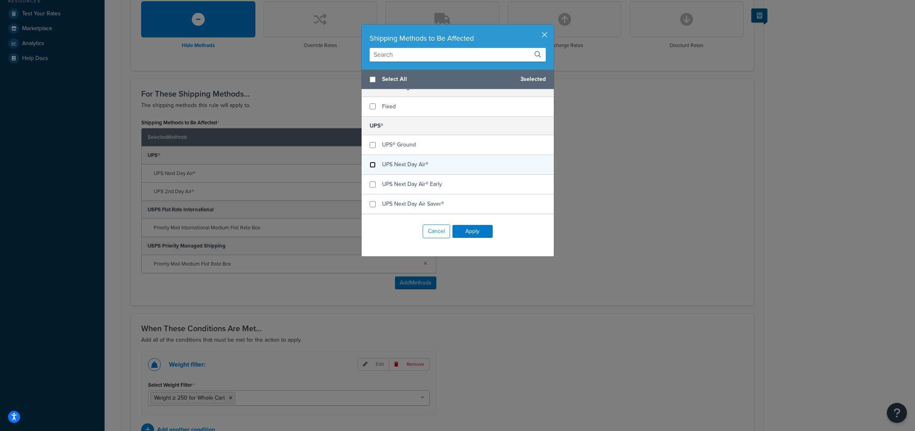
click at [370, 165] on input "checkbox" at bounding box center [373, 165] width 6 height 6
checkbox input "false"
click at [375, 147] on input "checkbox" at bounding box center [373, 145] width 6 height 6
checkbox input "true"
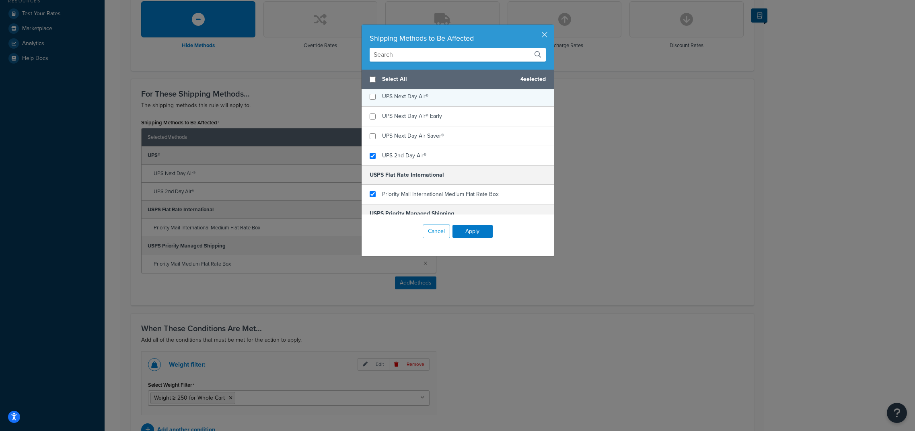
scroll to position [119, 0]
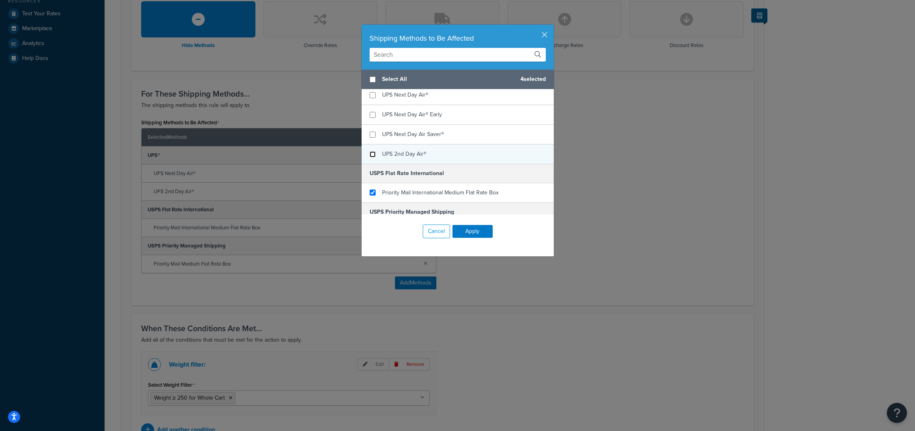
click at [372, 156] on input "checkbox" at bounding box center [373, 154] width 6 height 6
checkbox input "false"
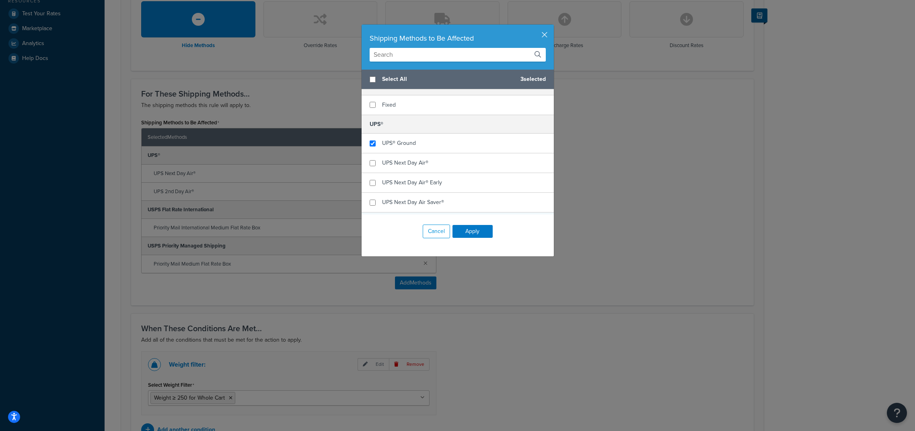
scroll to position [146, 0]
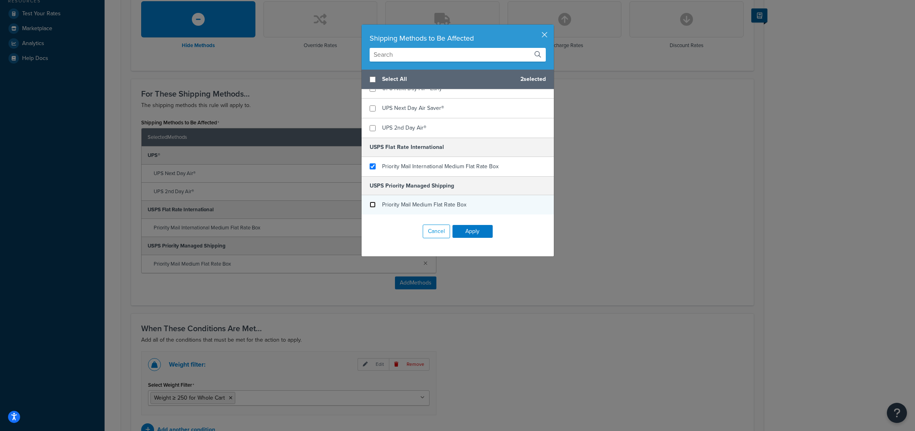
click at [374, 206] on input "checkbox" at bounding box center [373, 205] width 6 height 6
click at [372, 203] on input "checkbox" at bounding box center [373, 205] width 6 height 6
checkbox input "true"
click at [472, 232] on button "Apply" at bounding box center [473, 231] width 40 height 13
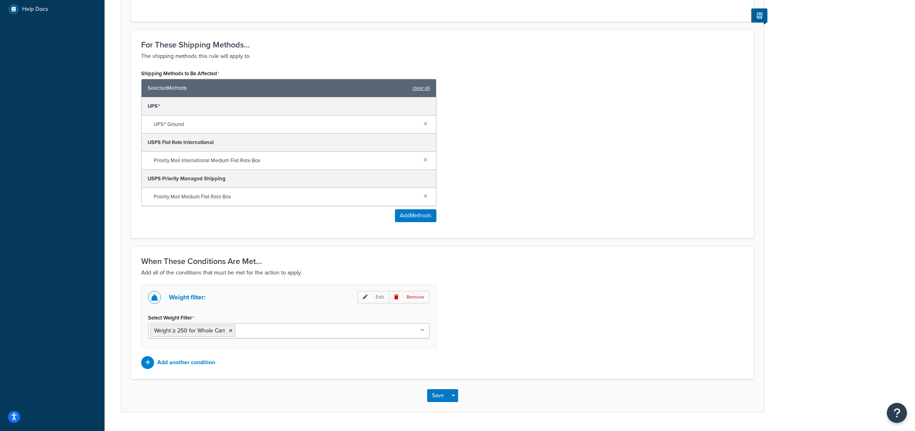
scroll to position [319, 0]
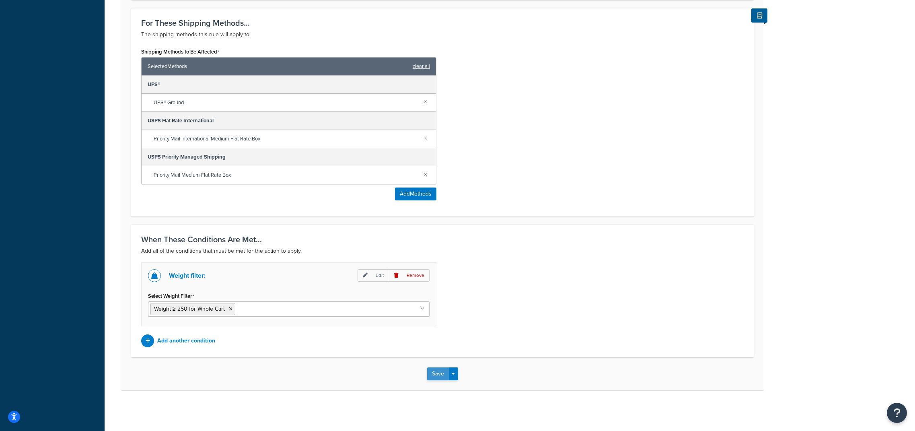
click at [441, 369] on button "Save" at bounding box center [438, 373] width 22 height 13
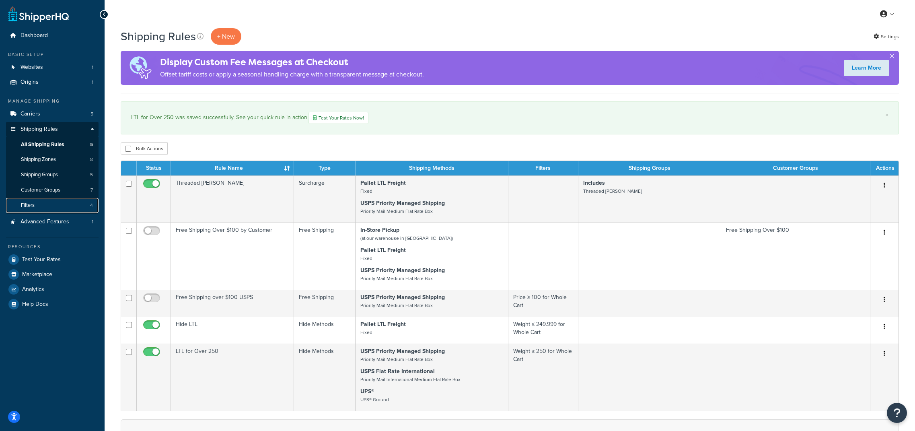
click at [62, 210] on link "Filters 4" at bounding box center [52, 205] width 93 height 15
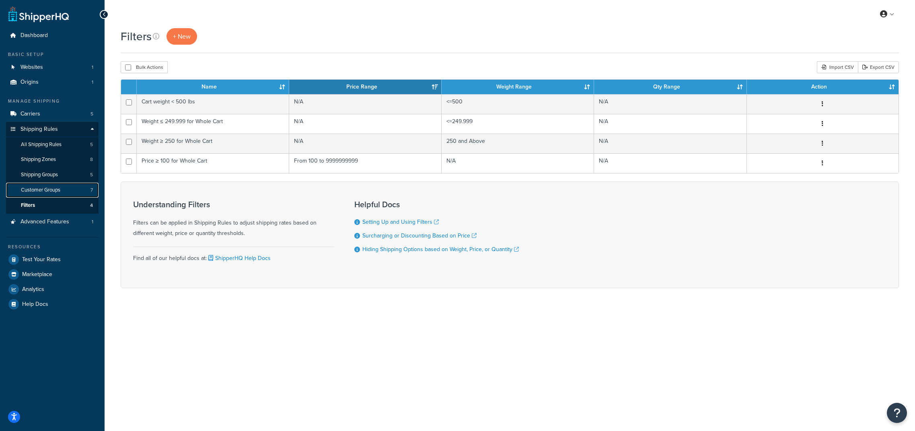
click at [49, 191] on span "Customer Groups" at bounding box center [40, 190] width 39 height 7
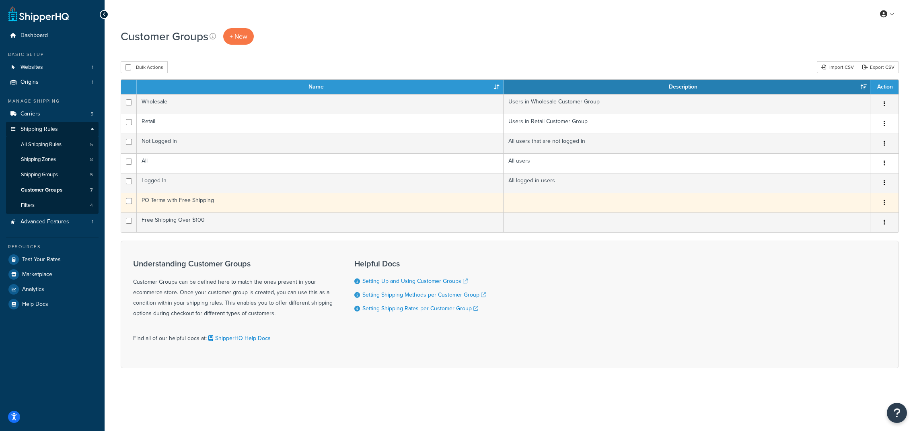
click at [885, 206] on button "button" at bounding box center [884, 202] width 11 height 13
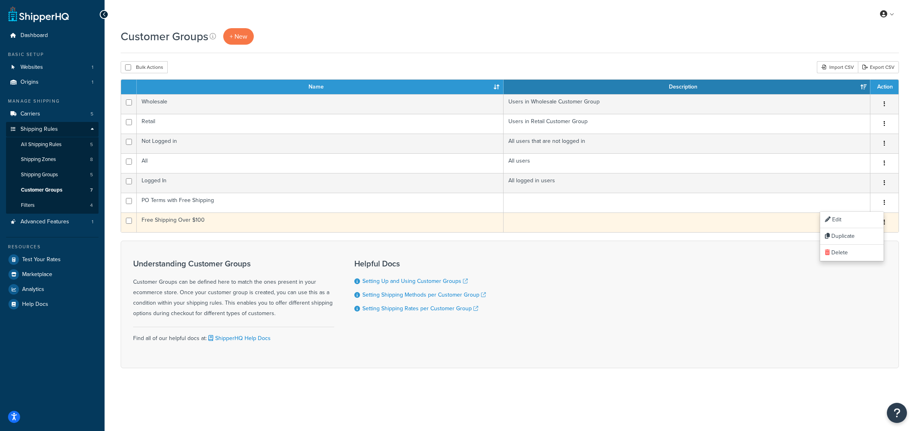
click at [327, 211] on td "PO Terms with Free Shipping" at bounding box center [320, 203] width 367 height 20
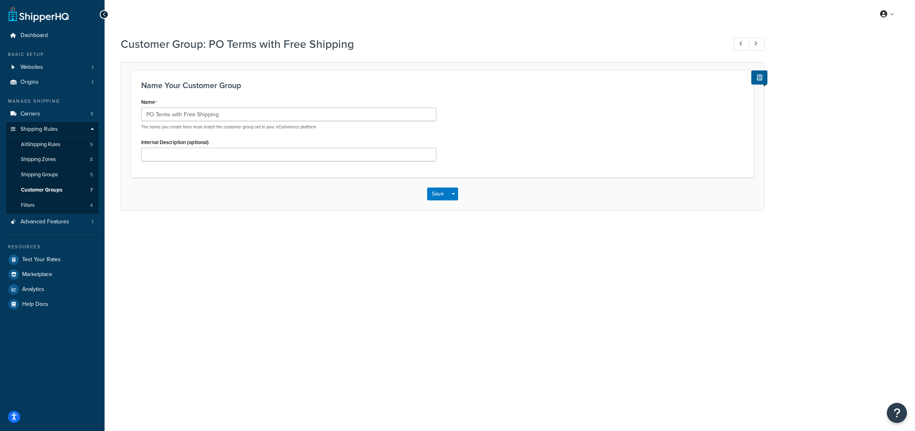
click at [105, 17] on div at bounding box center [104, 14] width 9 height 9
click at [105, 16] on icon at bounding box center [105, 15] width 4 height 6
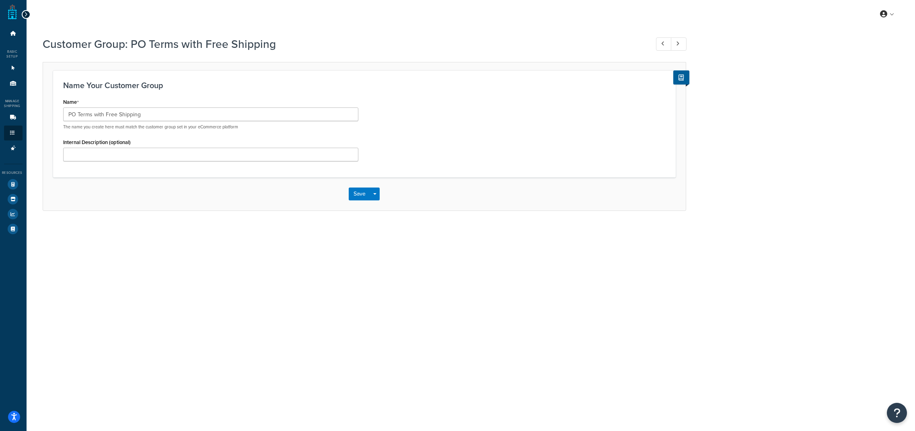
click at [25, 14] on icon at bounding box center [26, 15] width 4 height 6
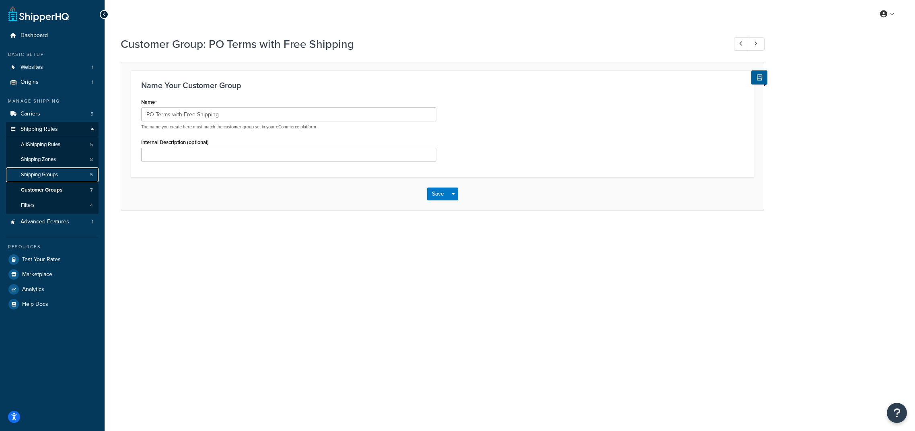
click at [31, 170] on link "Shipping Groups 5" at bounding box center [52, 174] width 93 height 15
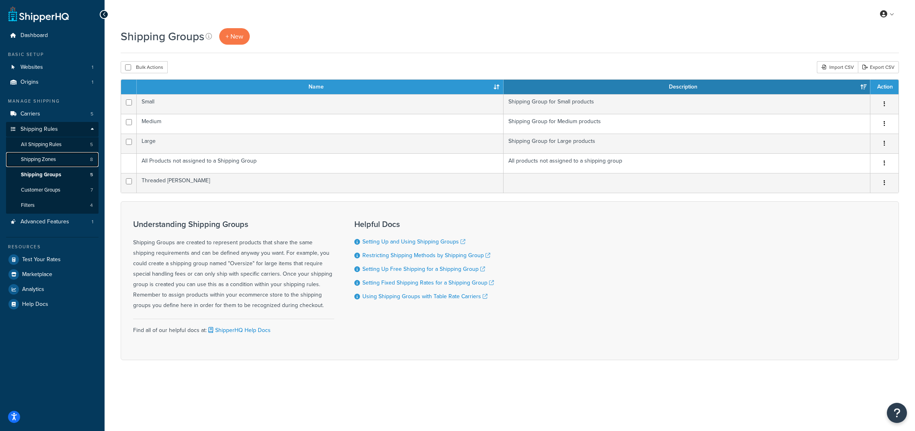
click at [31, 160] on span "Shipping Zones" at bounding box center [38, 159] width 35 height 7
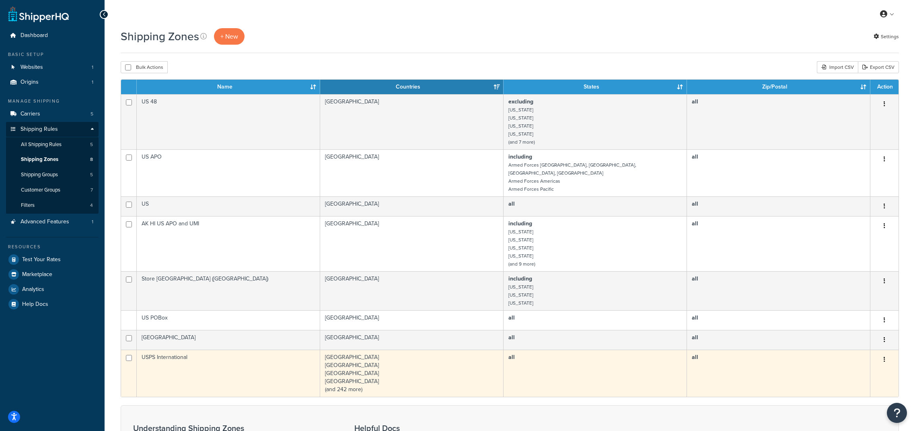
click at [886, 353] on button "button" at bounding box center [884, 359] width 11 height 13
click at [852, 366] on link "Edit" at bounding box center [852, 369] width 64 height 16
